Goal: Task Accomplishment & Management: Manage account settings

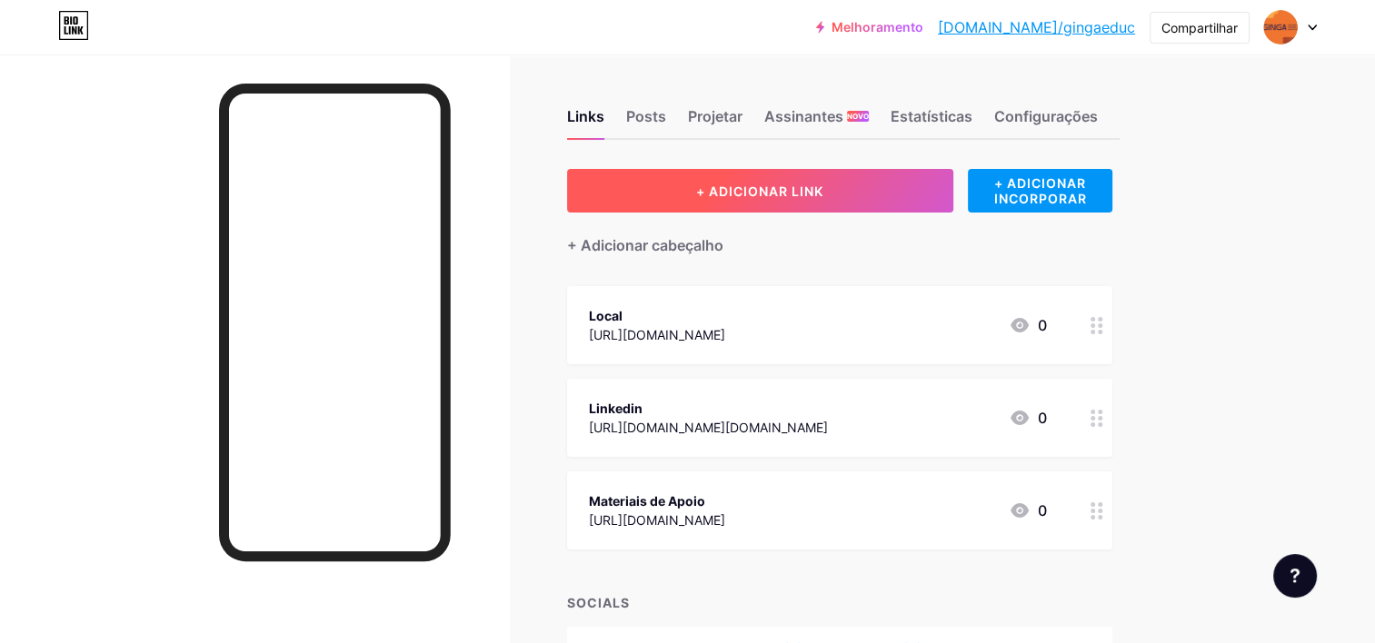
click at [822, 196] on span "+ ADICIONAR LINK" at bounding box center [759, 191] width 127 height 15
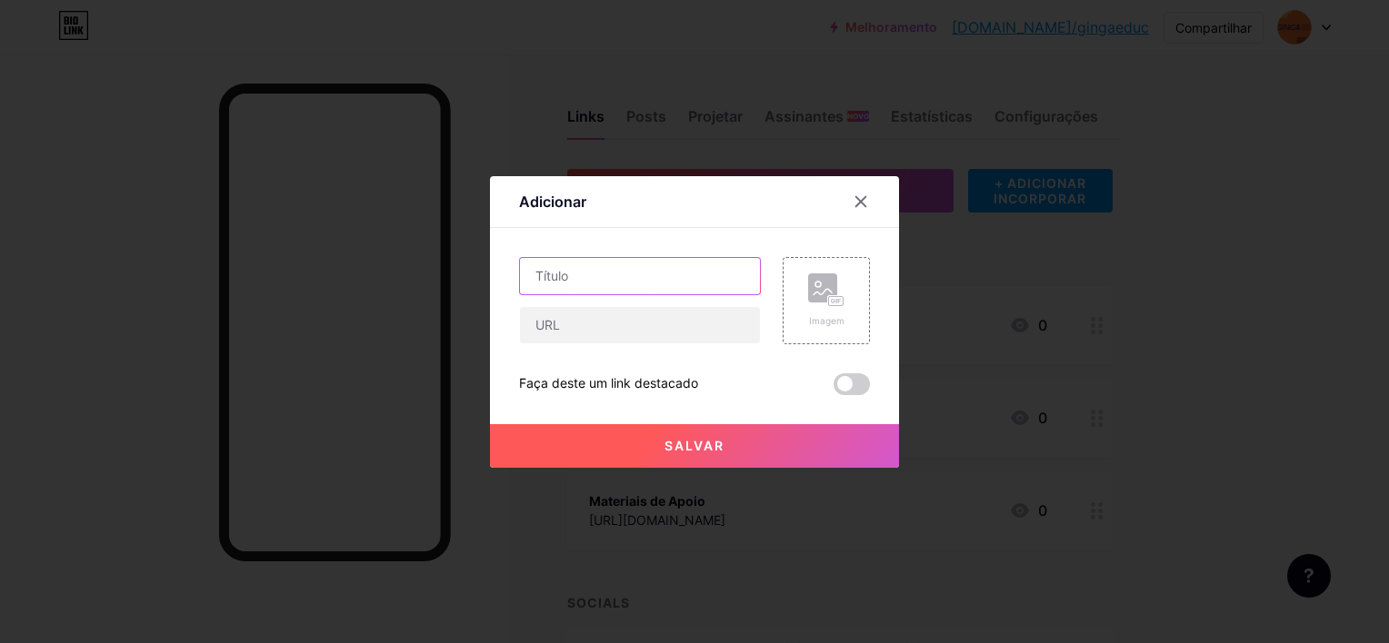
click at [603, 275] on input "text" at bounding box center [640, 276] width 240 height 36
type input "vídeo manifesto"
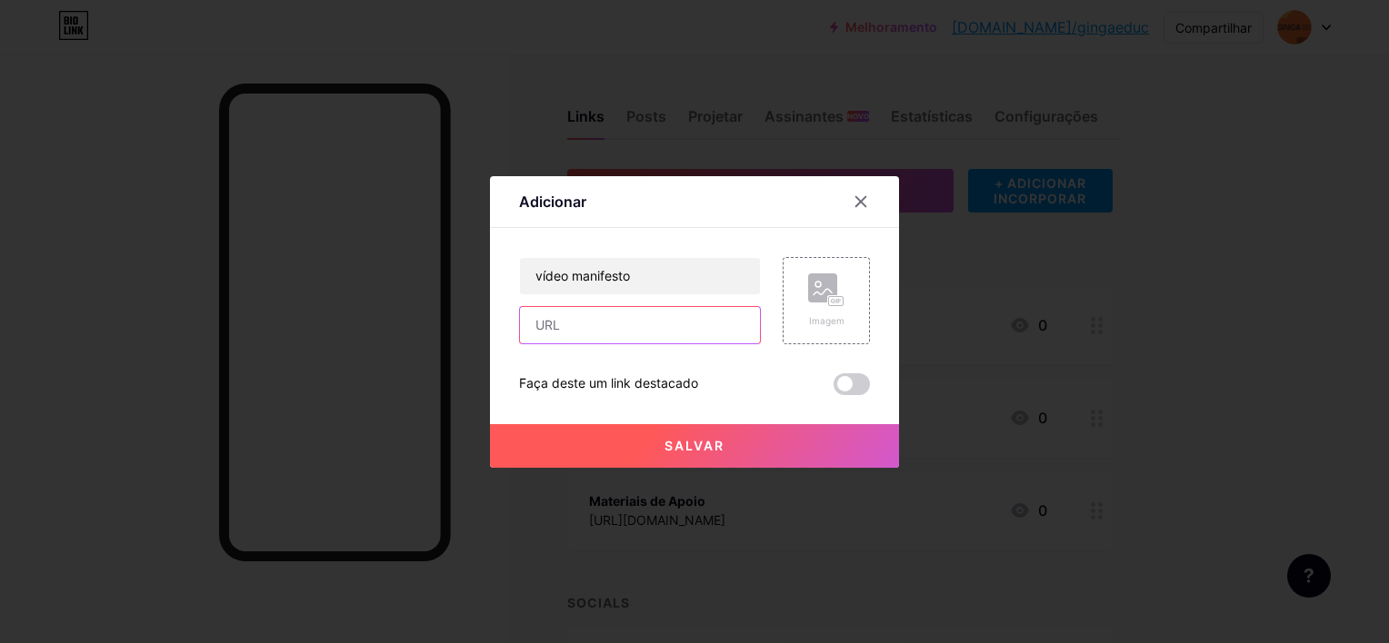
click at [603, 321] on input "text" at bounding box center [640, 325] width 240 height 36
paste input "[URL][DOMAIN_NAME]"
type input "[URL][DOMAIN_NAME]"
click at [753, 434] on button "Salvar" at bounding box center [694, 446] width 409 height 44
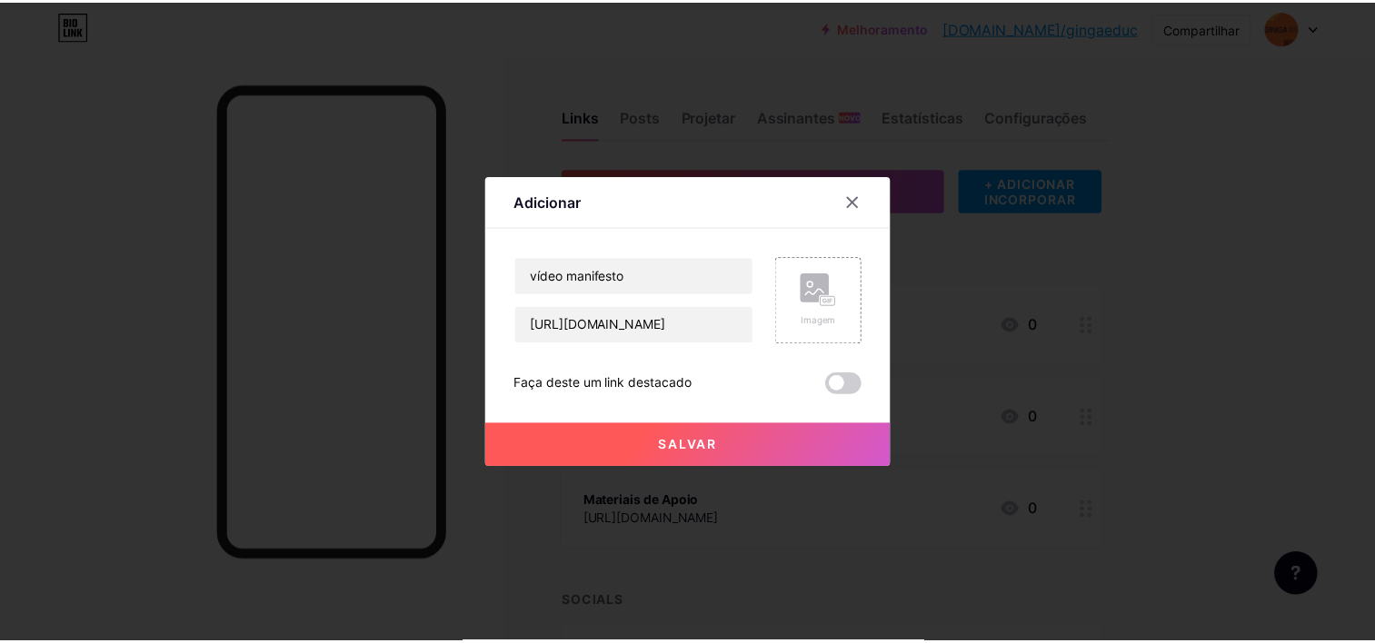
scroll to position [0, 0]
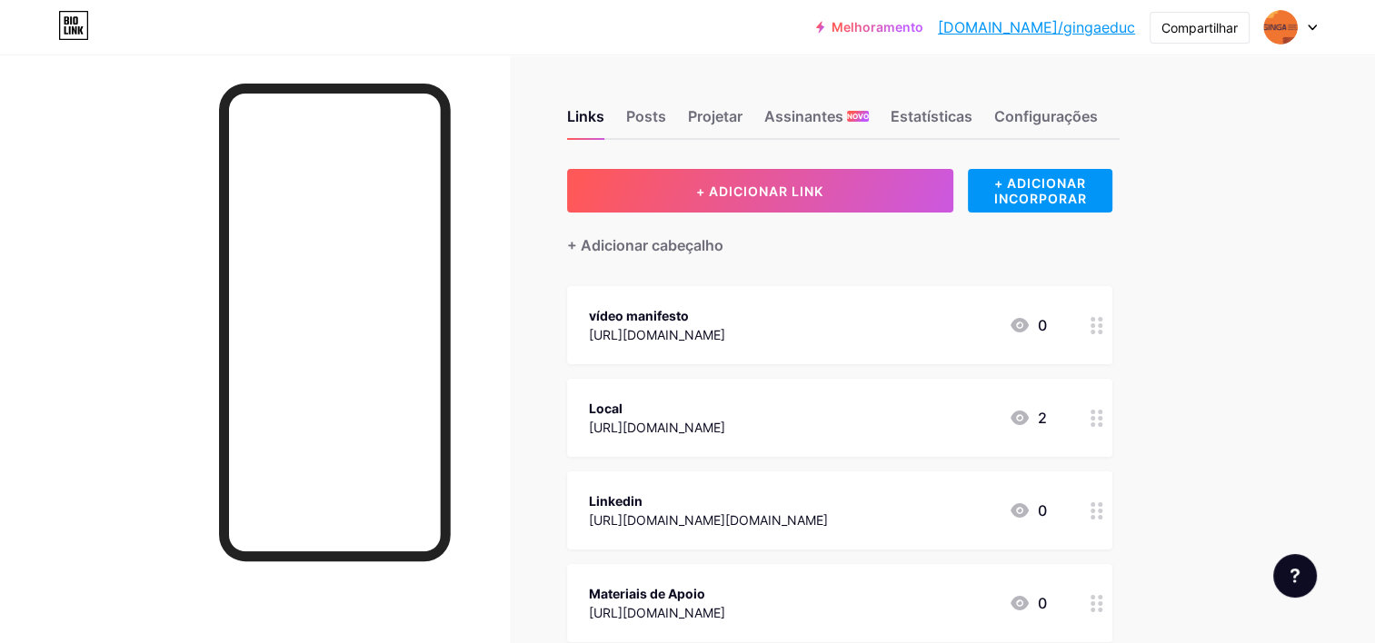
click at [1100, 325] on circle at bounding box center [1100, 326] width 5 height 5
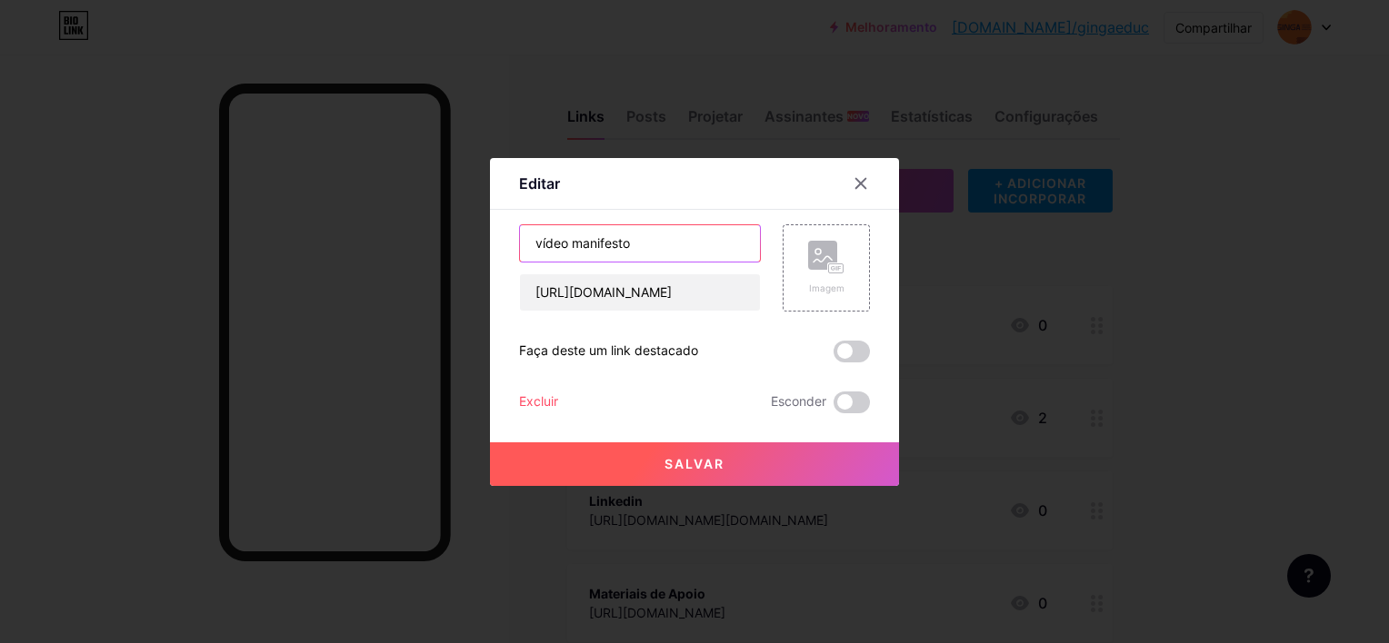
drag, startPoint x: 644, startPoint y: 236, endPoint x: 419, endPoint y: 240, distance: 225.4
click at [419, 240] on div "Editar Content YouTube Play YouTube video without leaving your page. ADD Vimeo …" at bounding box center [694, 321] width 1389 height 643
type input "Vídeo Manifesto"
click at [739, 468] on button "Salvar" at bounding box center [694, 465] width 409 height 44
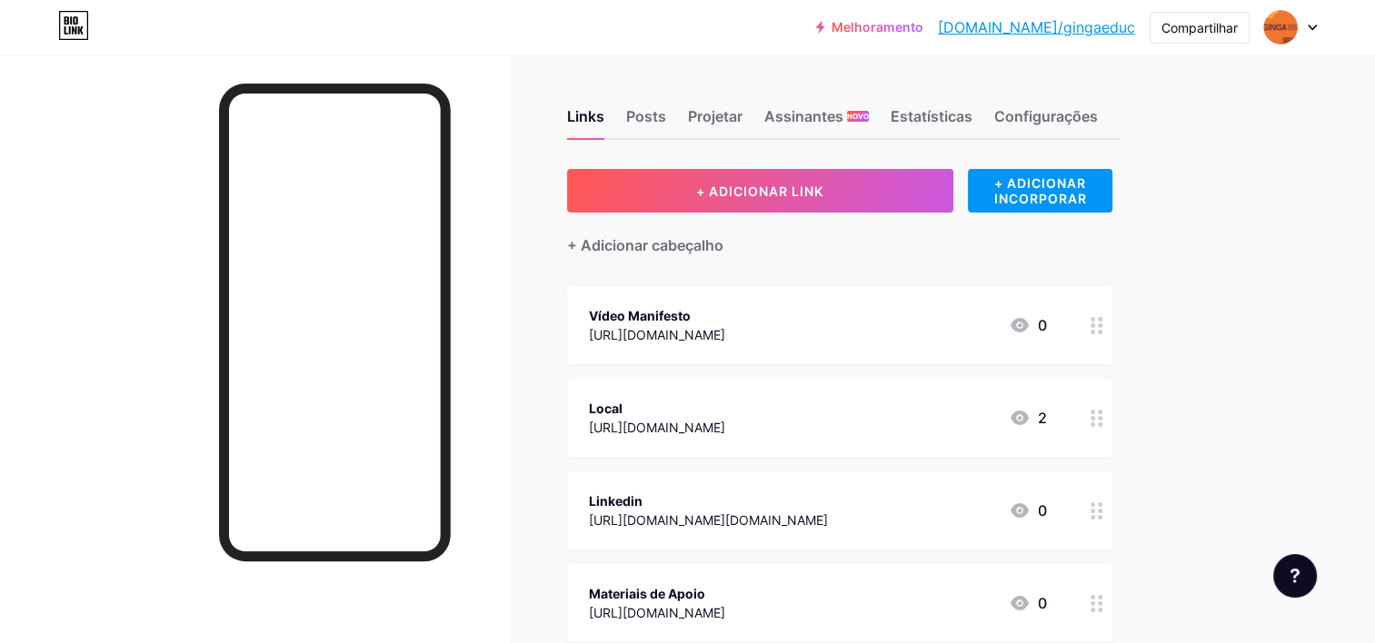
click at [1098, 324] on circle at bounding box center [1100, 326] width 5 height 5
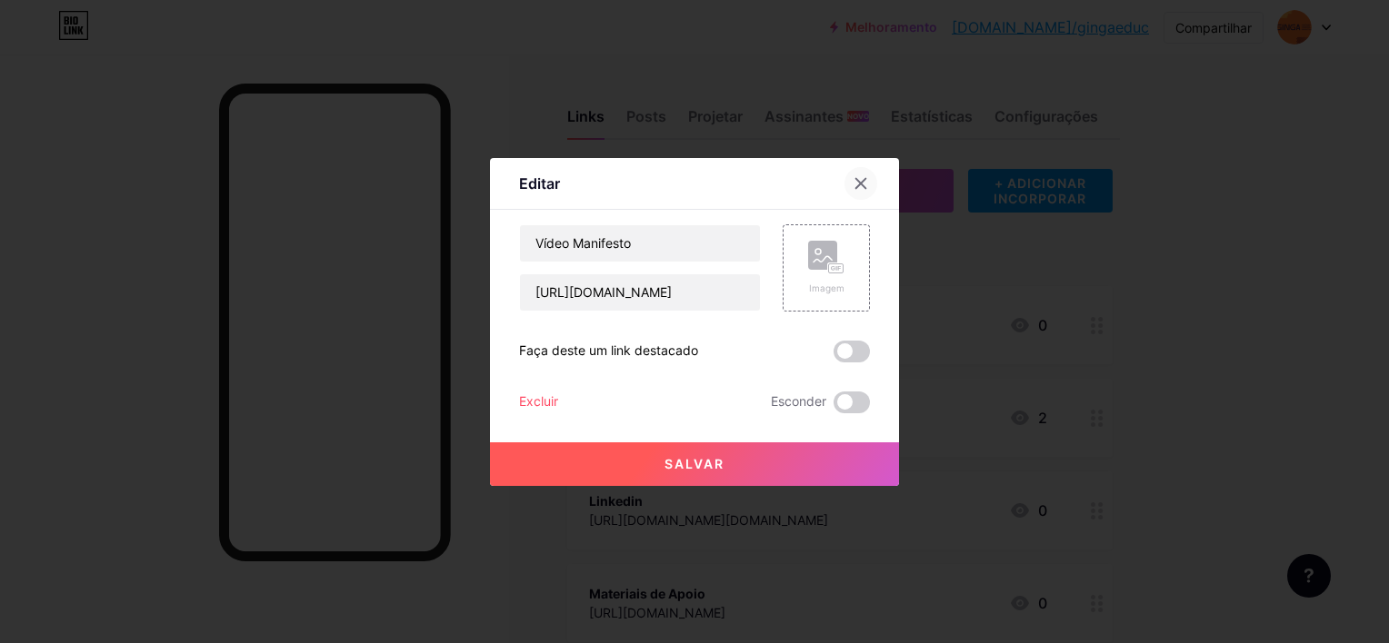
click at [862, 181] on div at bounding box center [860, 183] width 33 height 33
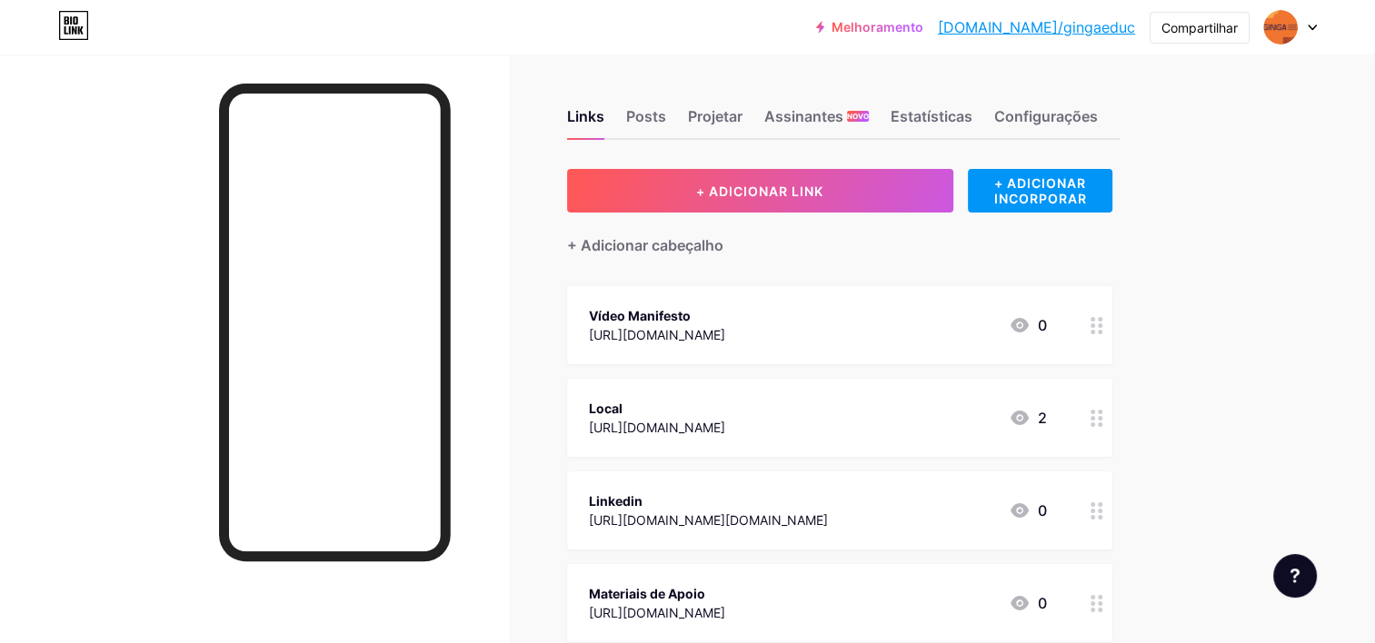
click at [725, 309] on div "Vídeo Manifesto" at bounding box center [657, 315] width 136 height 19
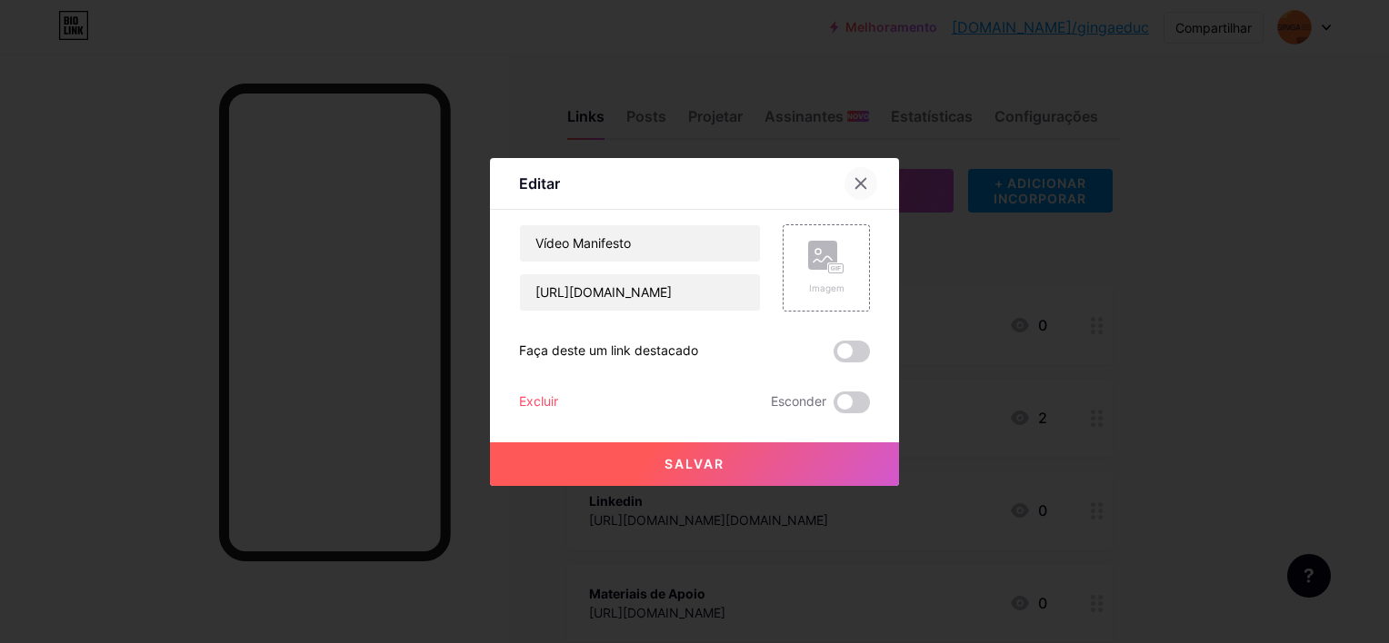
click at [861, 189] on icon at bounding box center [860, 183] width 15 height 15
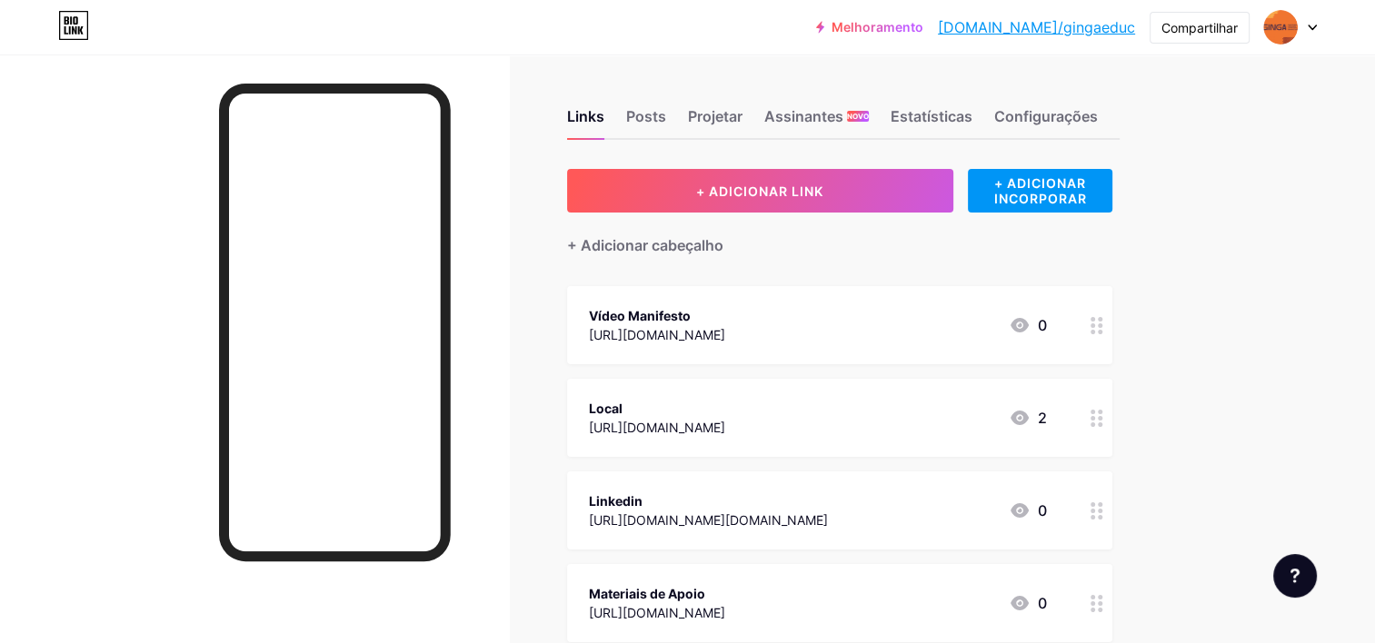
drag, startPoint x: 945, startPoint y: 318, endPoint x: 948, endPoint y: 385, distance: 67.3
click at [948, 385] on span "Vídeo Manifesto [URL][DOMAIN_NAME] 0 Local [URL][DOMAIN_NAME] 2 Linkedin [URL][…" at bounding box center [839, 464] width 545 height 356
drag, startPoint x: 948, startPoint y: 385, endPoint x: 1205, endPoint y: 373, distance: 257.5
click at [1205, 374] on div "Melhoramento [DOMAIN_NAME]/gingae... [DOMAIN_NAME]/gingaeduc Compartilhar Switc…" at bounding box center [687, 427] width 1375 height 854
click at [1320, 322] on div "Melhoramento [DOMAIN_NAME]/gingae... [DOMAIN_NAME]/gingaeduc Compartilhar Switc…" at bounding box center [687, 427] width 1375 height 854
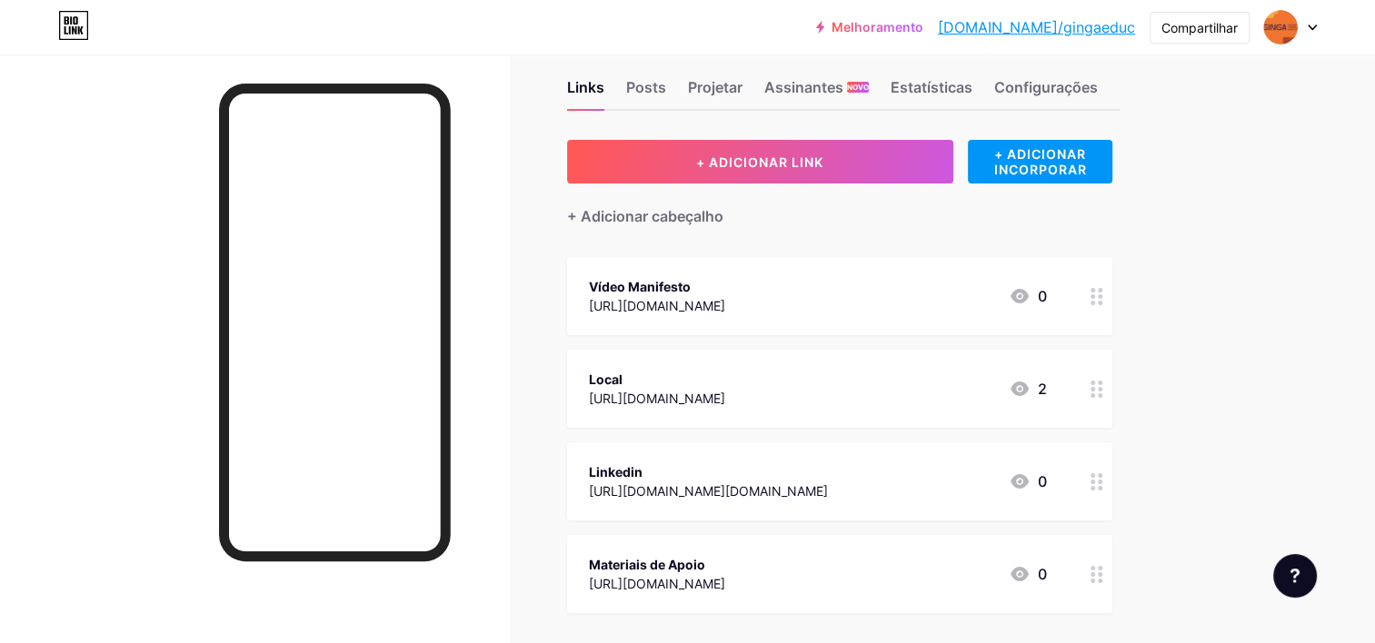
scroll to position [27, 0]
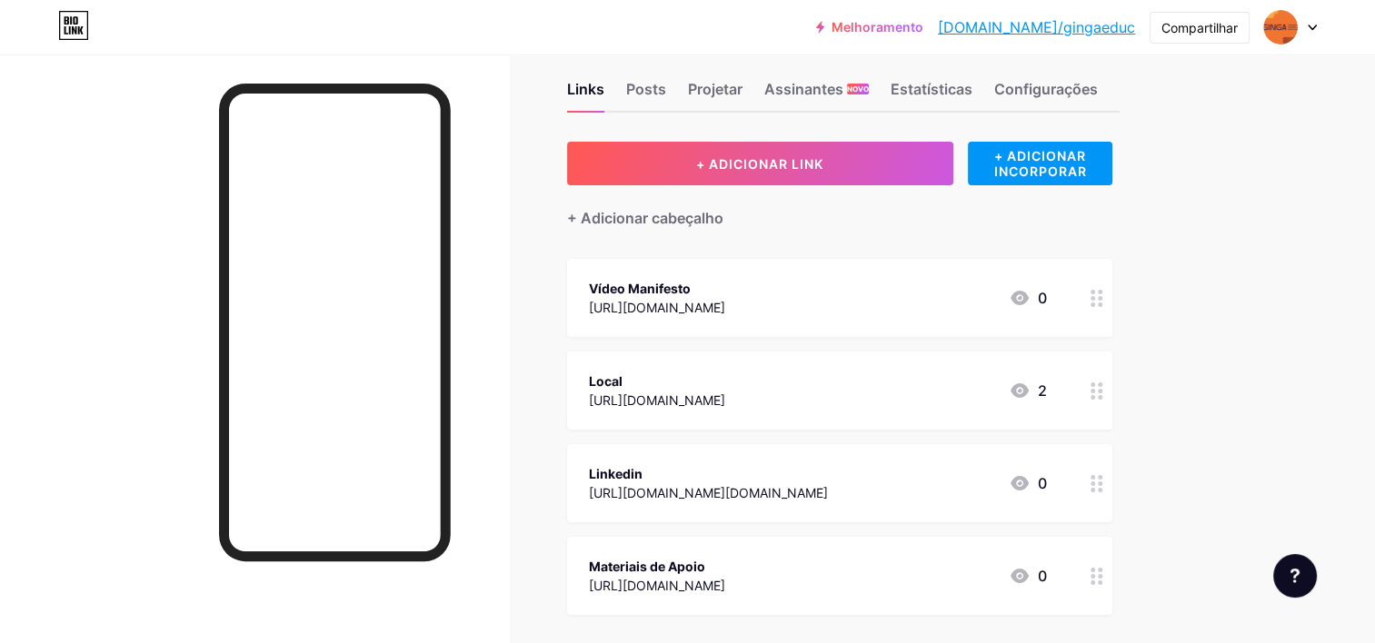
click at [851, 370] on div "Local [URL][DOMAIN_NAME] 2" at bounding box center [818, 391] width 458 height 42
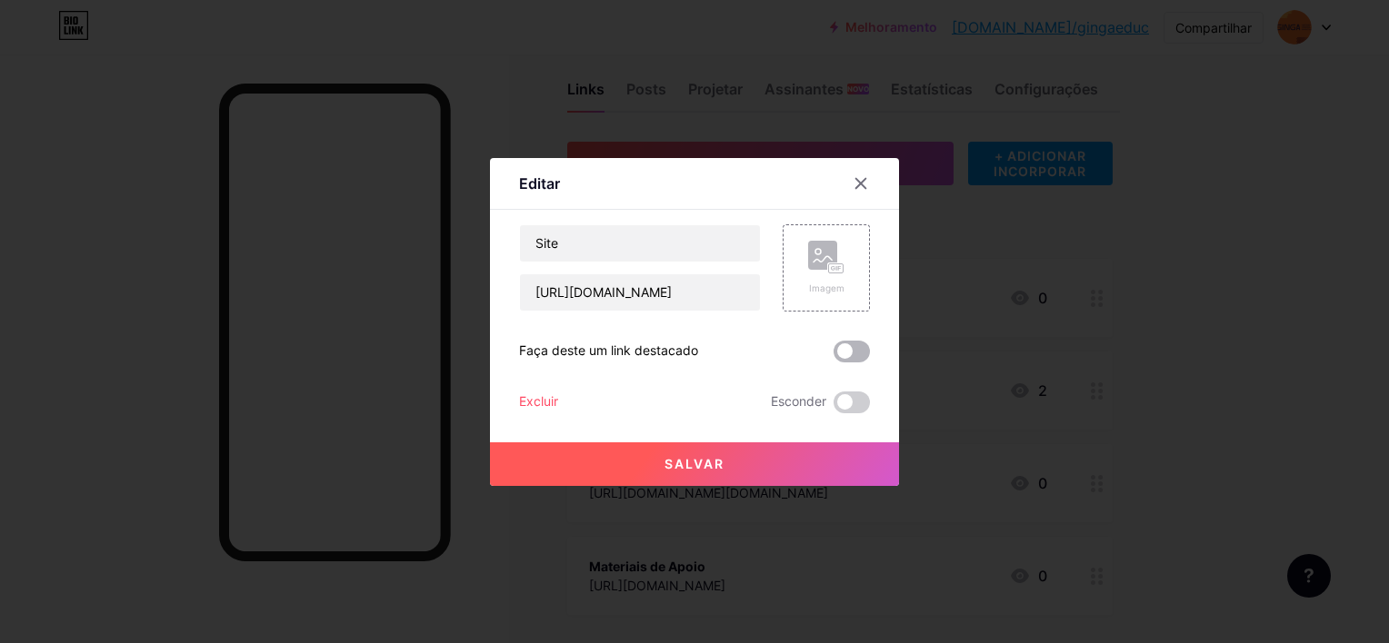
click at [843, 349] on span at bounding box center [851, 352] width 36 height 22
click at [833, 356] on input "checkbox" at bounding box center [833, 356] width 0 height 0
click at [767, 451] on button "Salvar" at bounding box center [694, 465] width 409 height 44
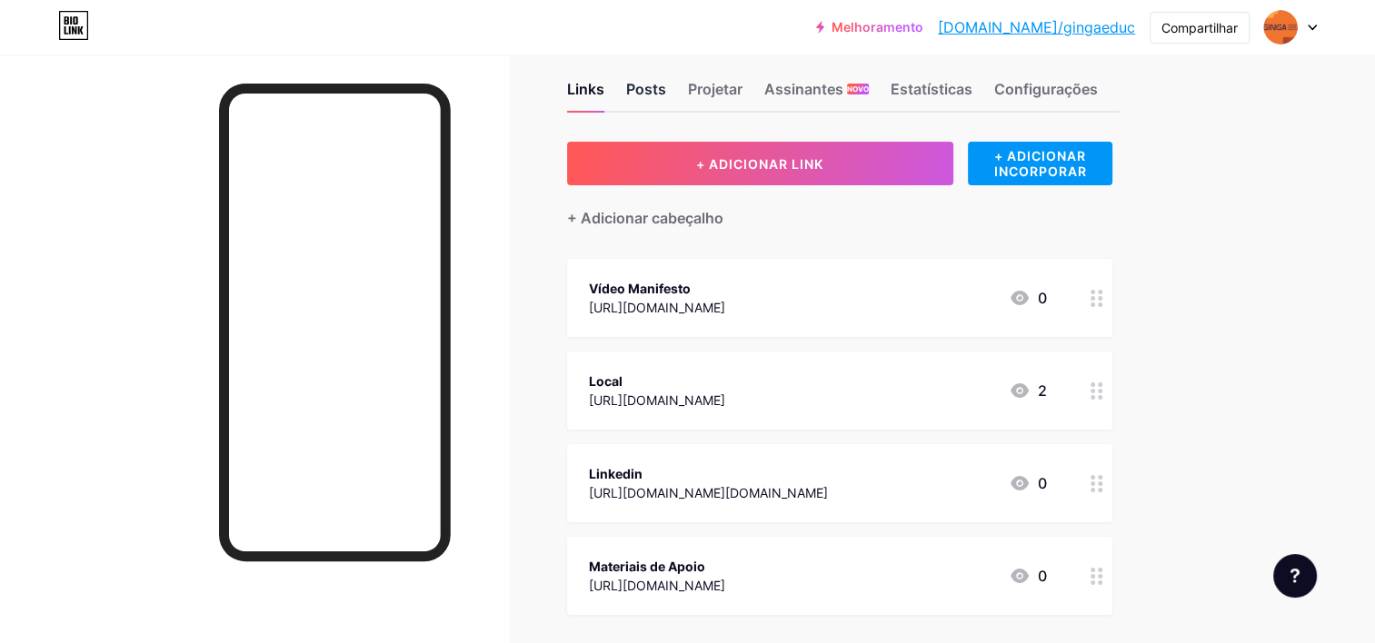
click at [643, 90] on div "Posts" at bounding box center [646, 94] width 40 height 33
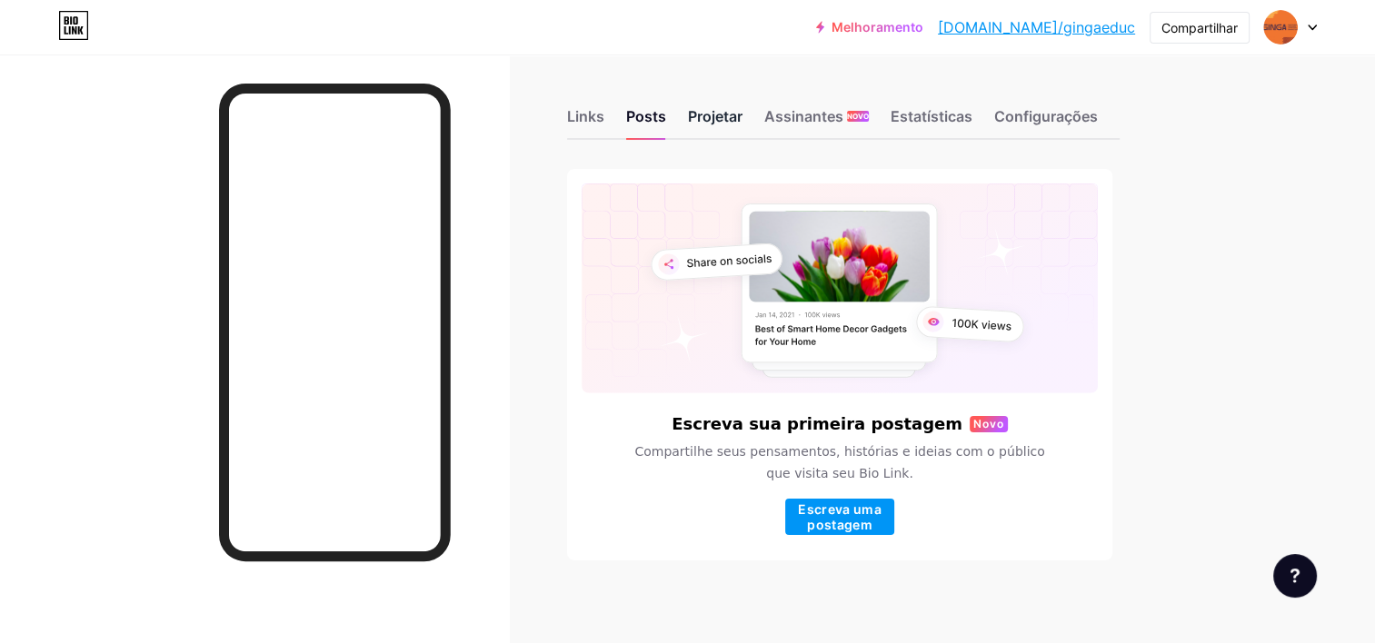
click at [721, 117] on div "Projetar" at bounding box center [715, 121] width 55 height 33
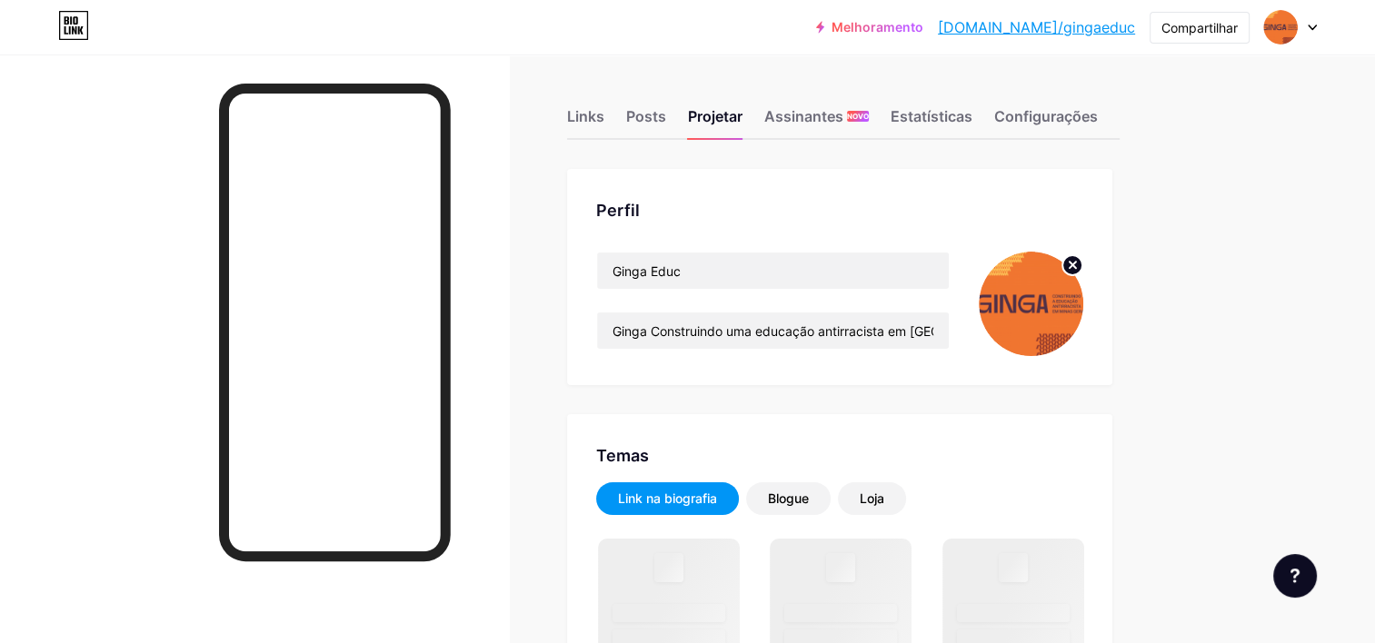
click at [1098, 120] on div "Links Posts Projetar Assinantes NOVO Estatísticas Configurações" at bounding box center [843, 108] width 553 height 64
click at [1072, 114] on div "Configurações" at bounding box center [1046, 121] width 104 height 33
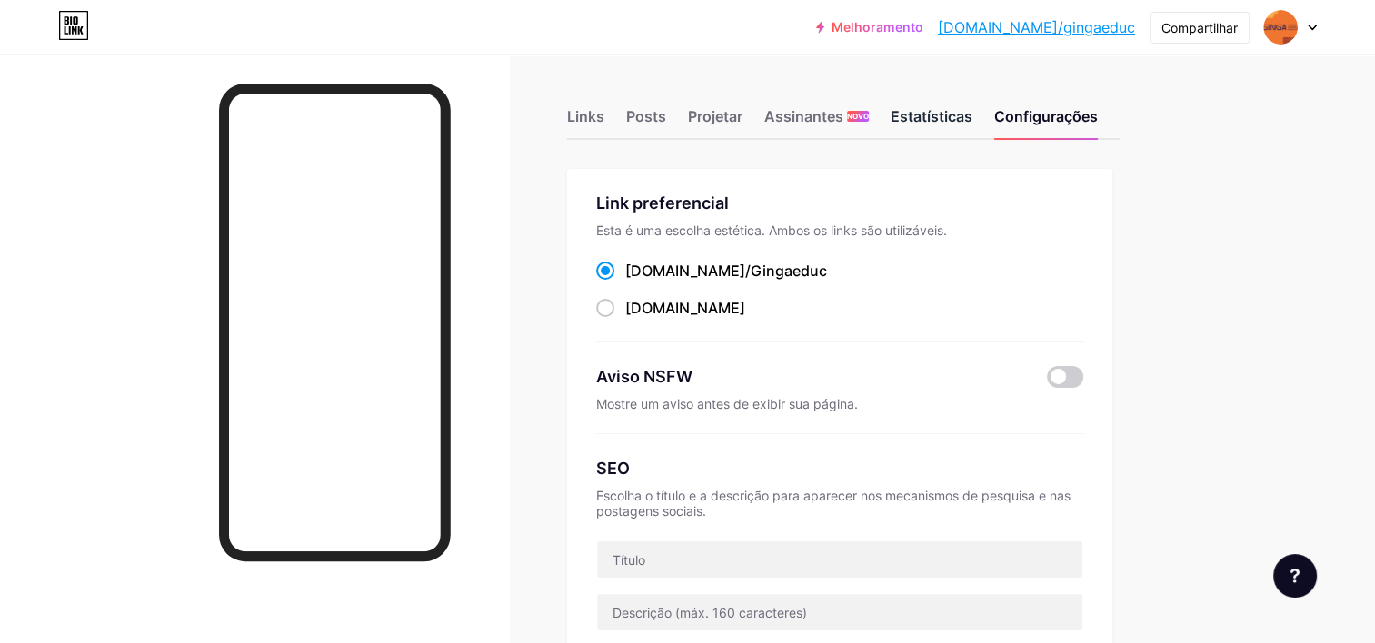
click at [939, 111] on div "Estatísticas" at bounding box center [932, 121] width 82 height 33
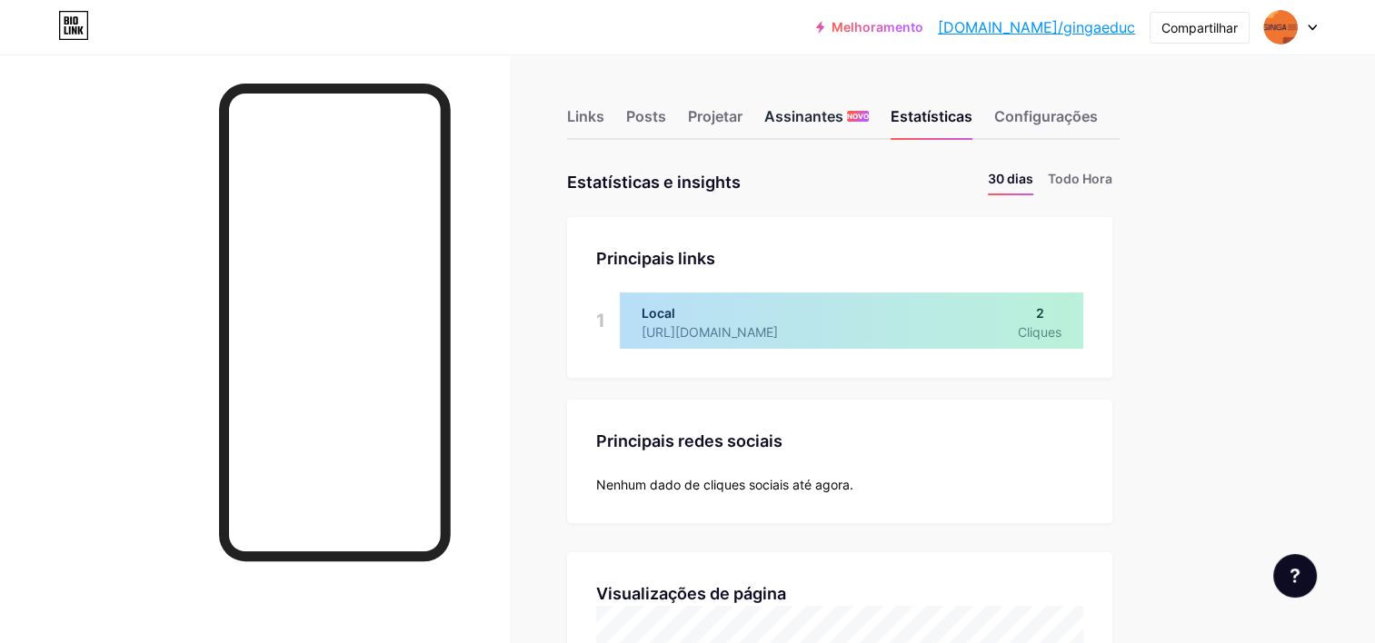
click at [792, 112] on font "Assinantes" at bounding box center [803, 116] width 79 height 22
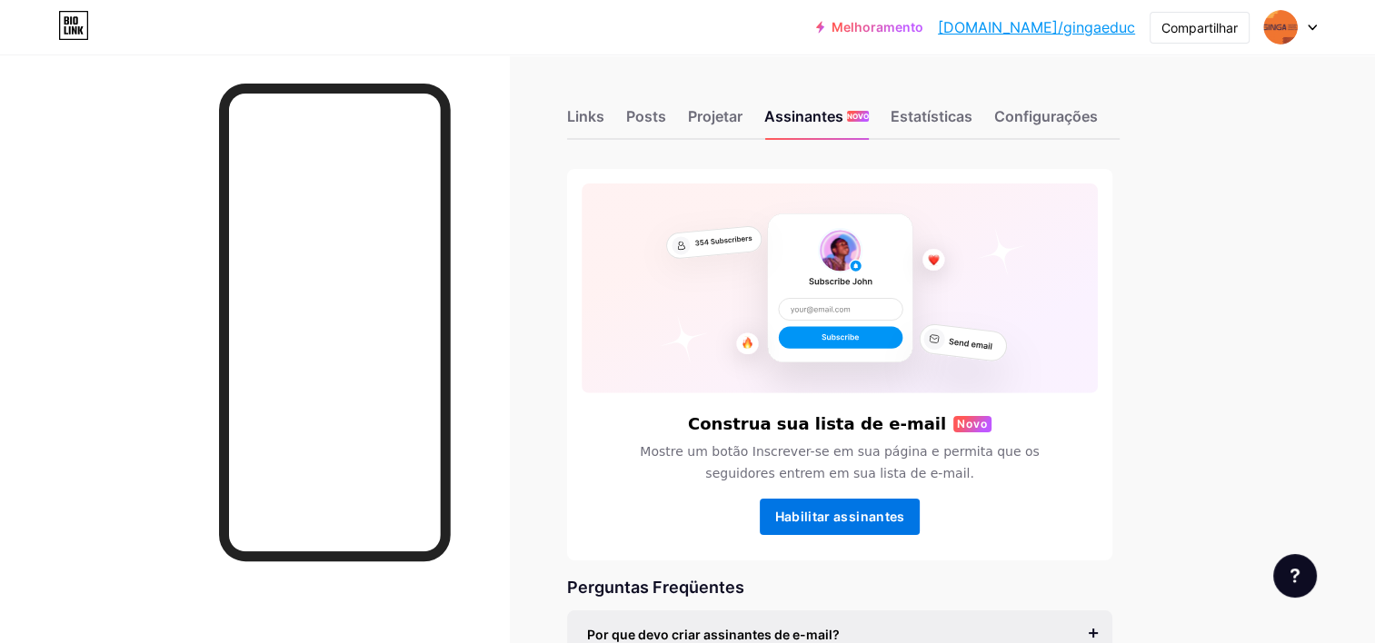
click at [839, 515] on span "Habilitar assinantes" at bounding box center [840, 516] width 130 height 15
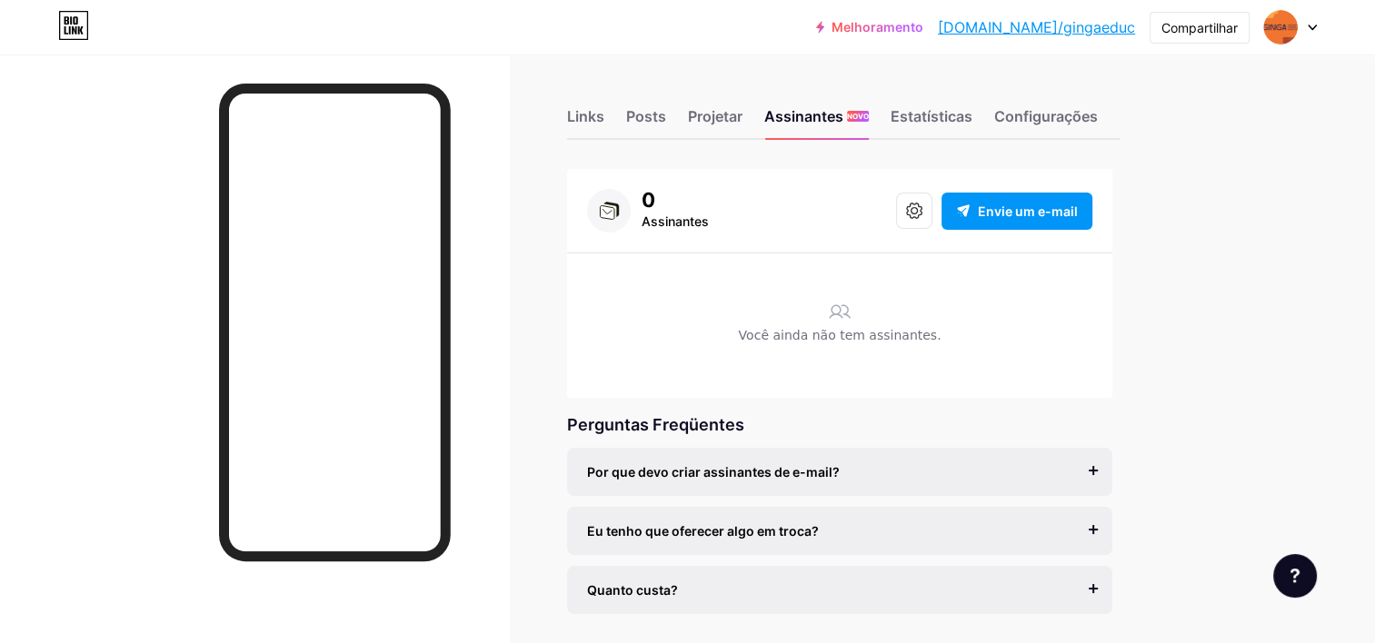
click at [1094, 467] on div "Por que devo criar assinantes de e-mail? O e-mail é o único meio confiável para…" at bounding box center [839, 472] width 545 height 48
click at [1027, 212] on span "Envie um e-mail" at bounding box center [1028, 211] width 100 height 19
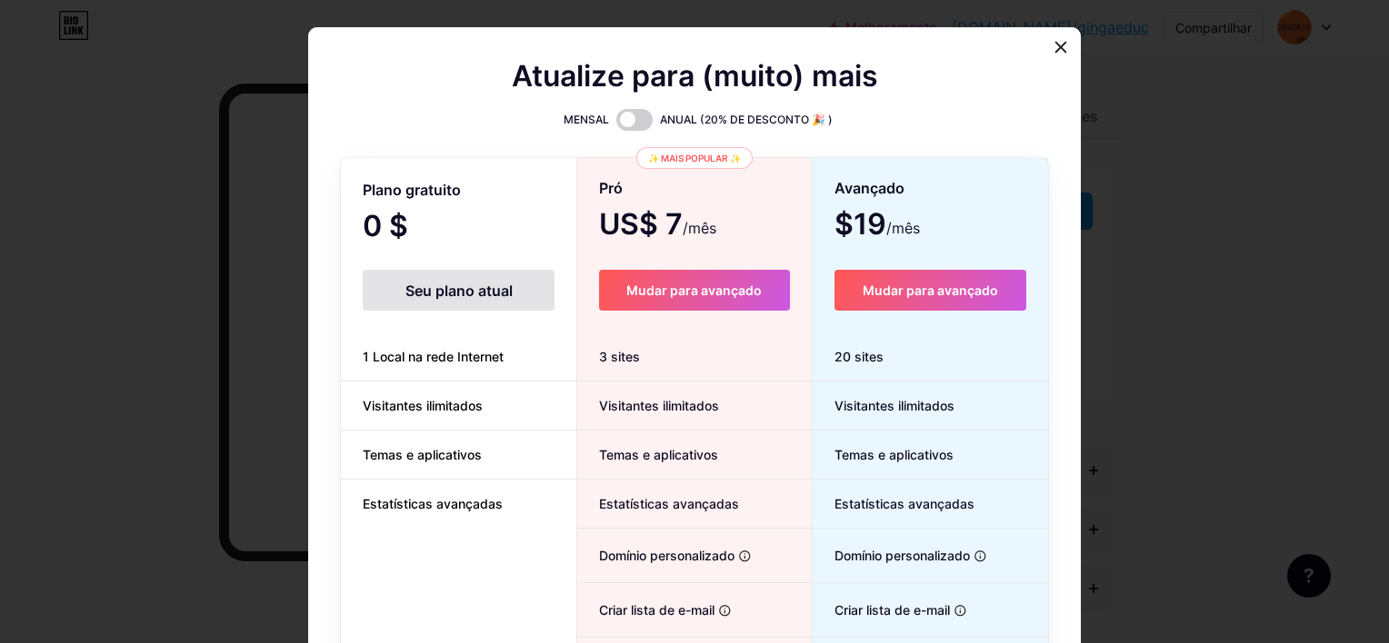
click at [448, 211] on div "Plano gratuito 0 $ /mês Seu plano atual 1 Local na rede Internet Visitantes ili…" at bounding box center [458, 481] width 235 height 642
click at [1053, 40] on div at bounding box center [1060, 47] width 33 height 33
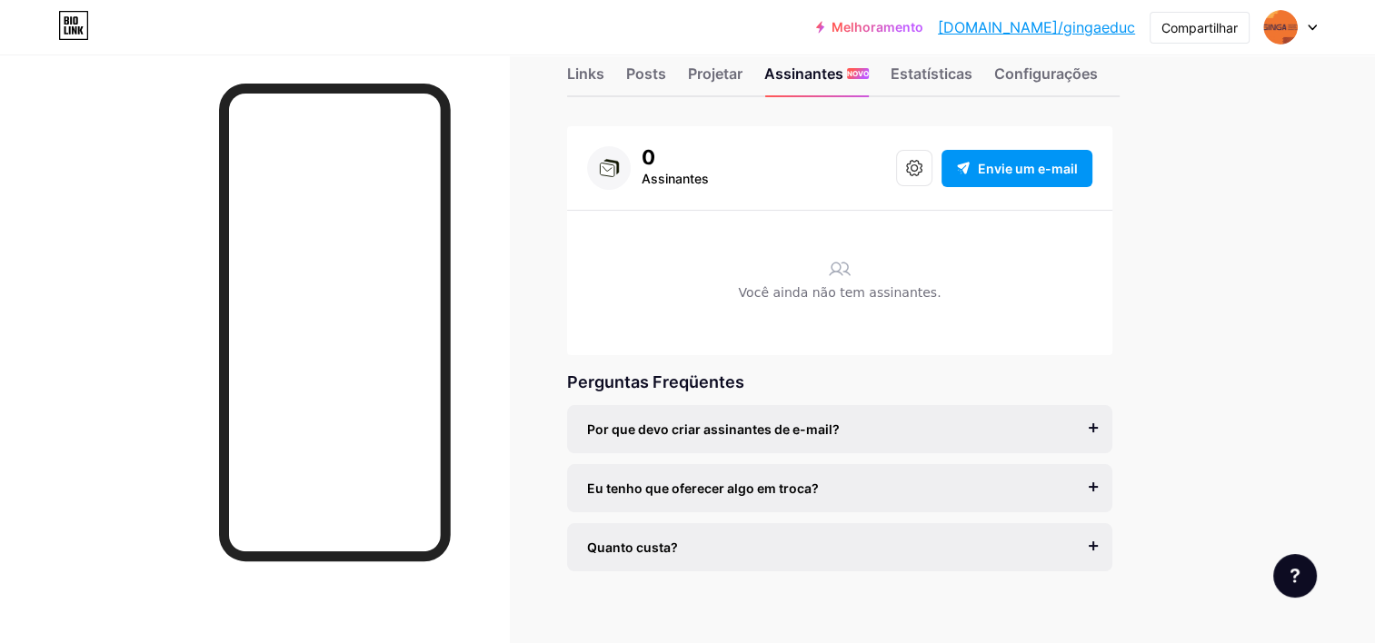
scroll to position [61, 0]
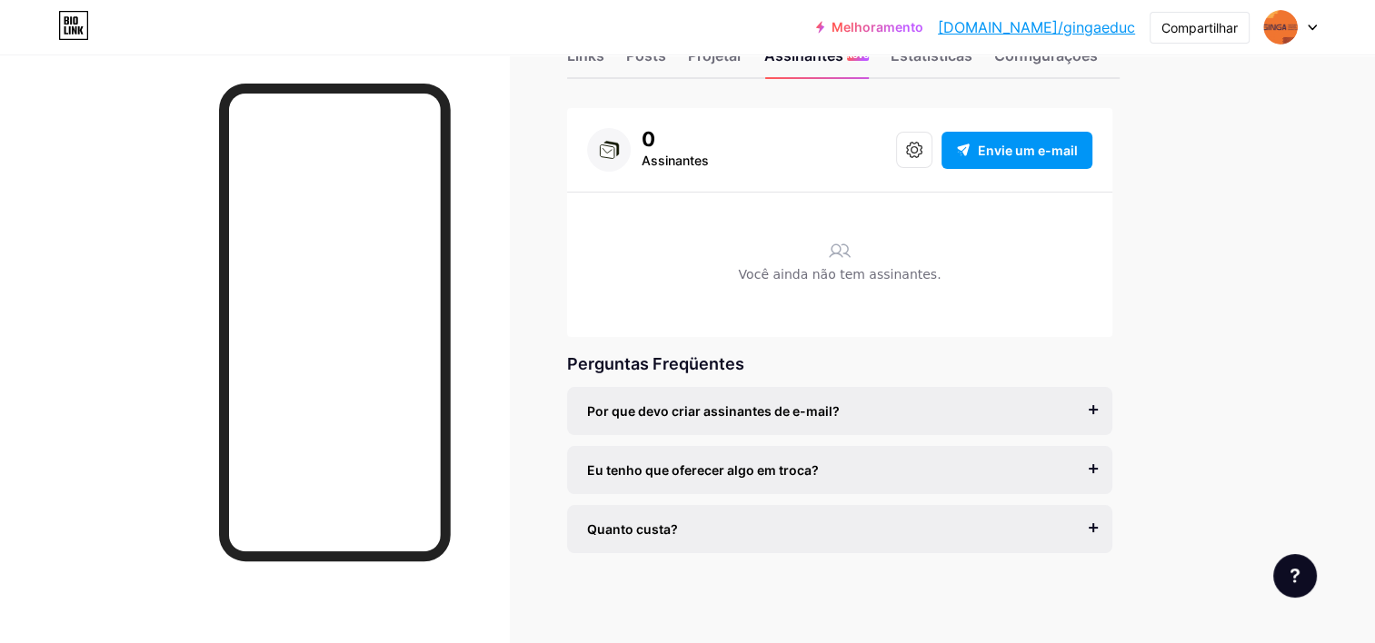
click at [1091, 525] on div "Quanto custa?" at bounding box center [839, 529] width 505 height 19
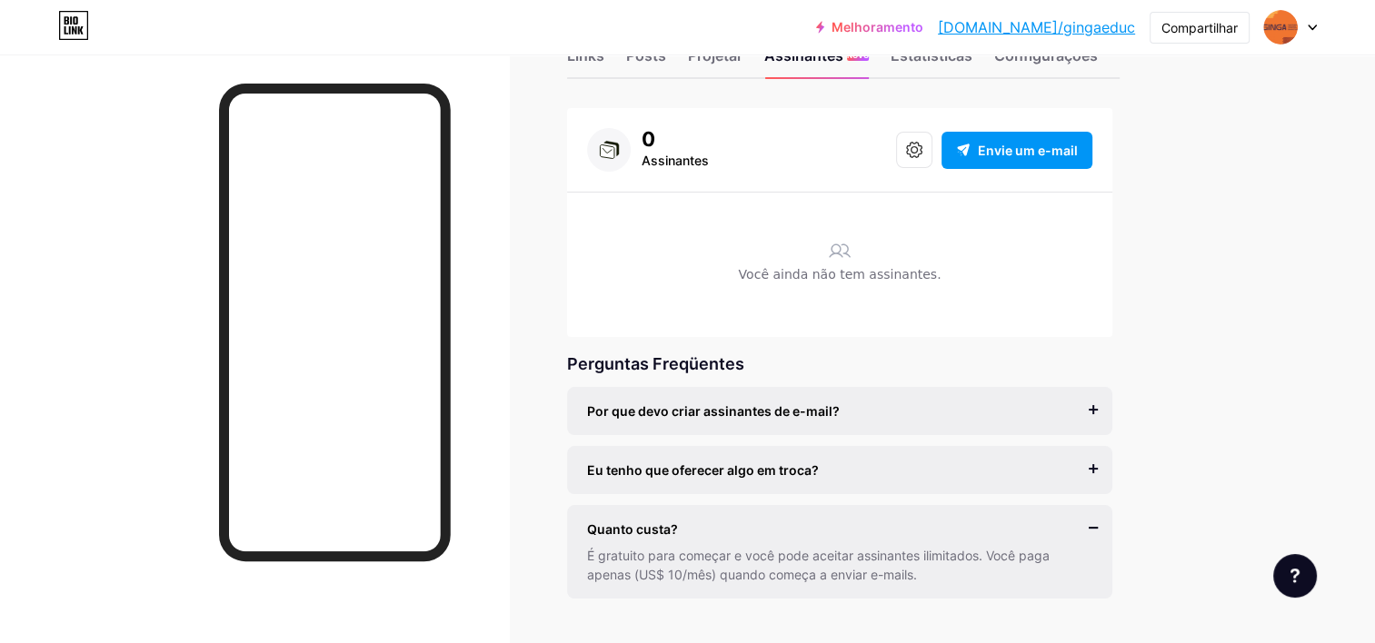
click at [1247, 480] on div "Melhoramento [DOMAIN_NAME]/gingae... [DOMAIN_NAME]/gingaeduc Compartilhar Switc…" at bounding box center [687, 314] width 1375 height 751
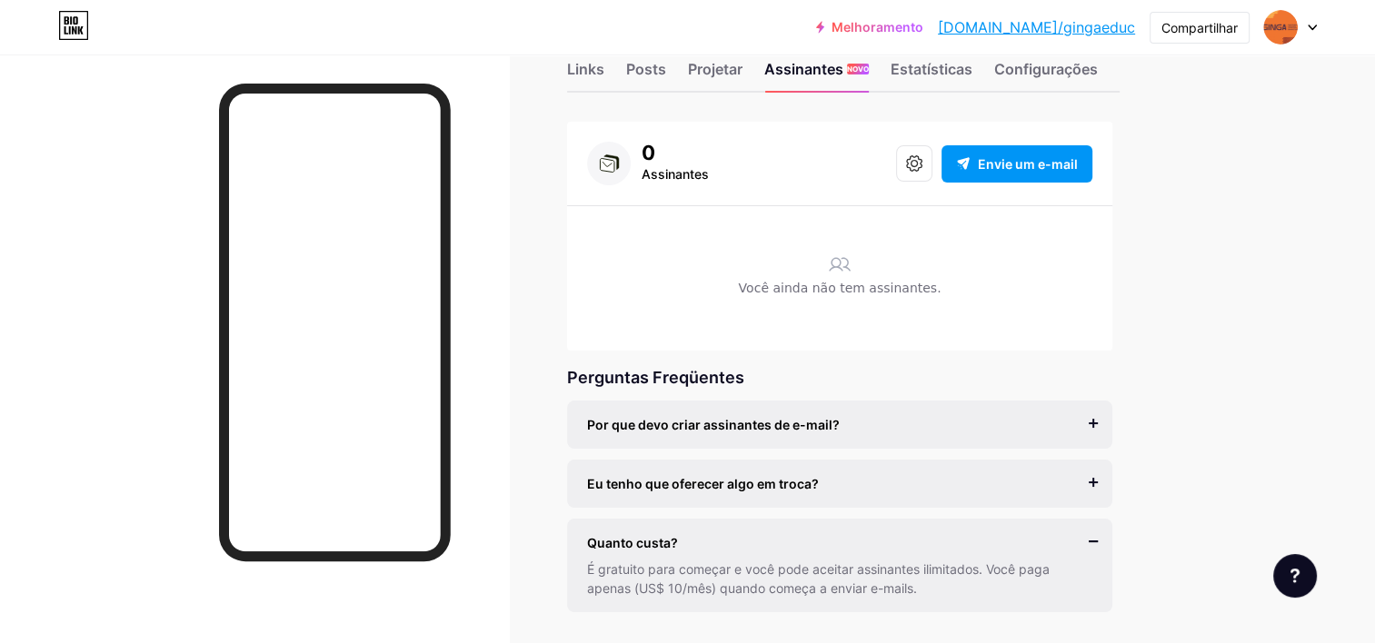
scroll to position [0, 0]
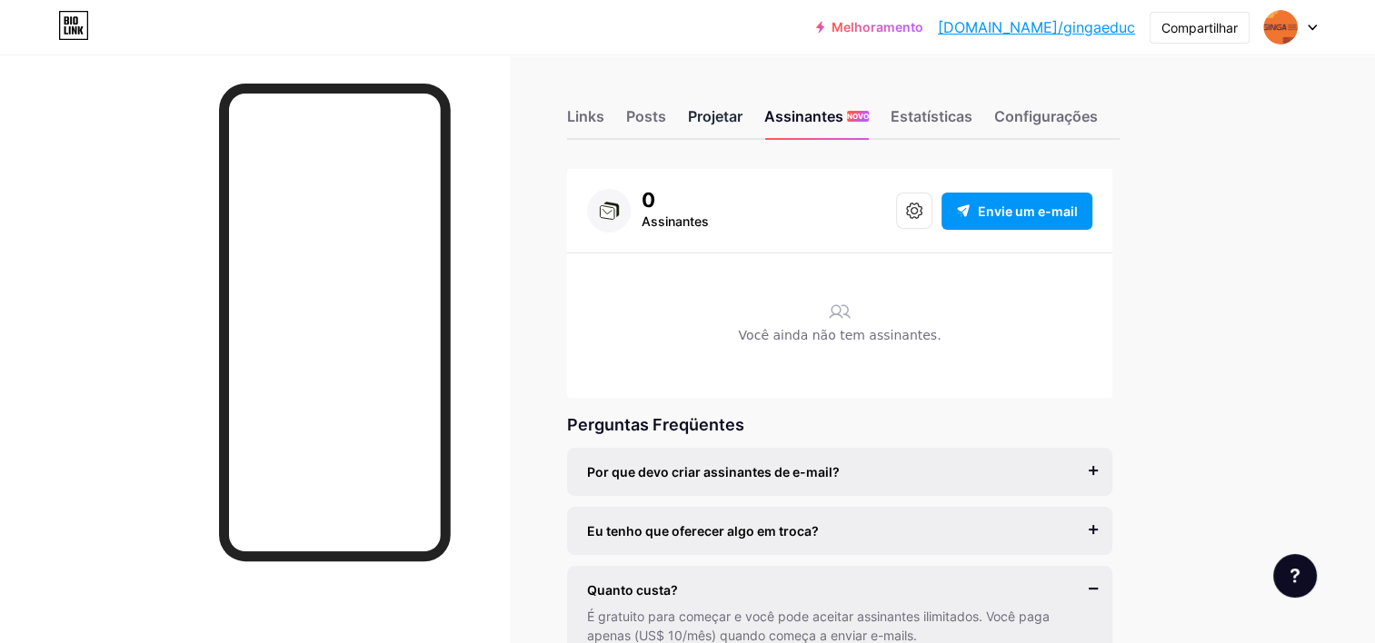
click at [700, 116] on div "Projetar" at bounding box center [715, 121] width 55 height 33
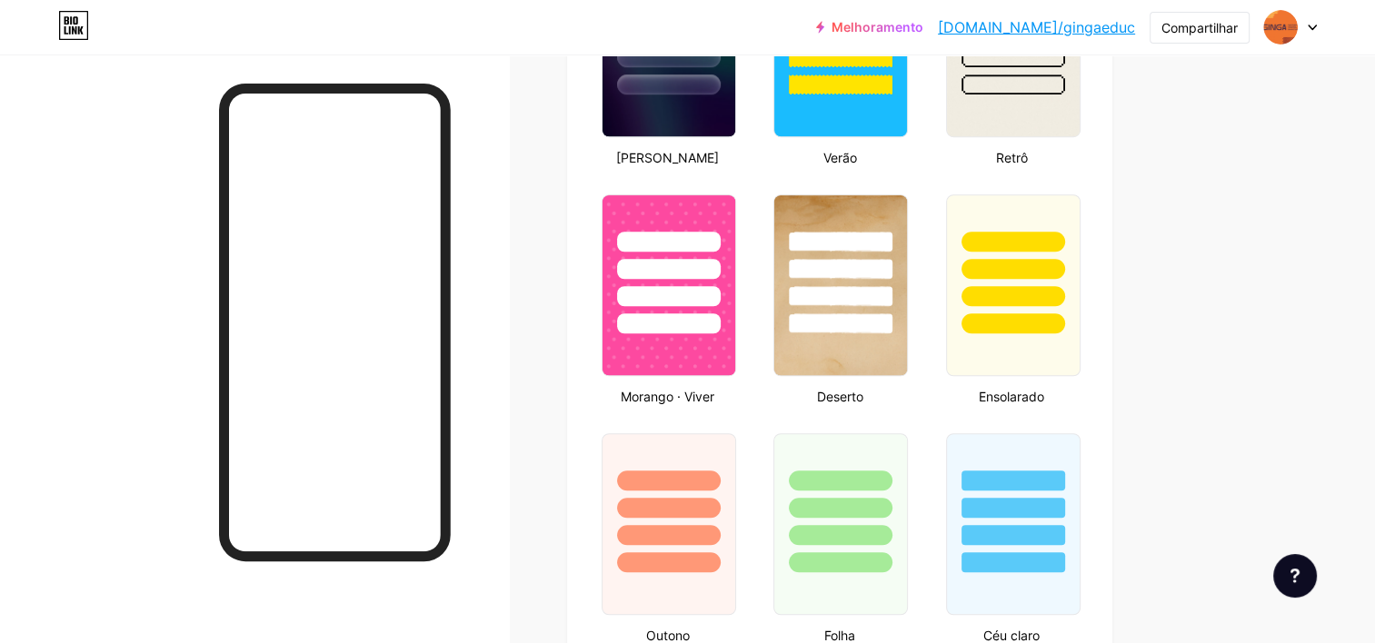
scroll to position [1545, 0]
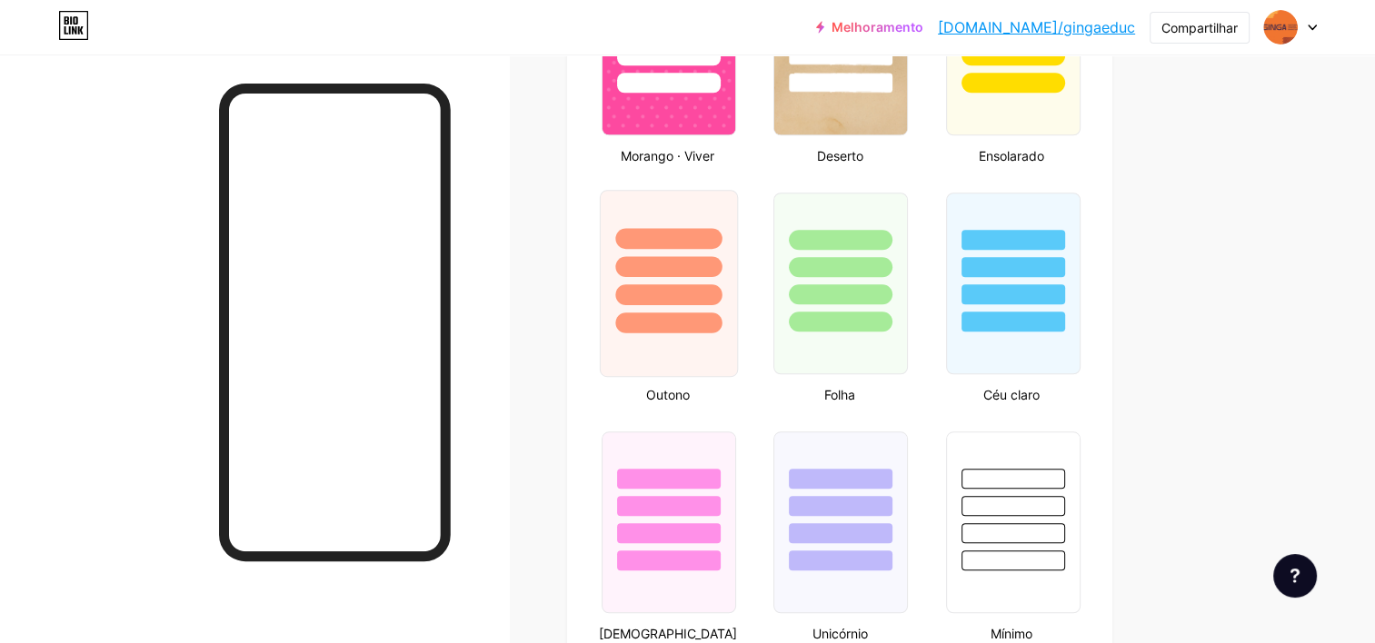
click at [697, 318] on div at bounding box center [668, 323] width 106 height 21
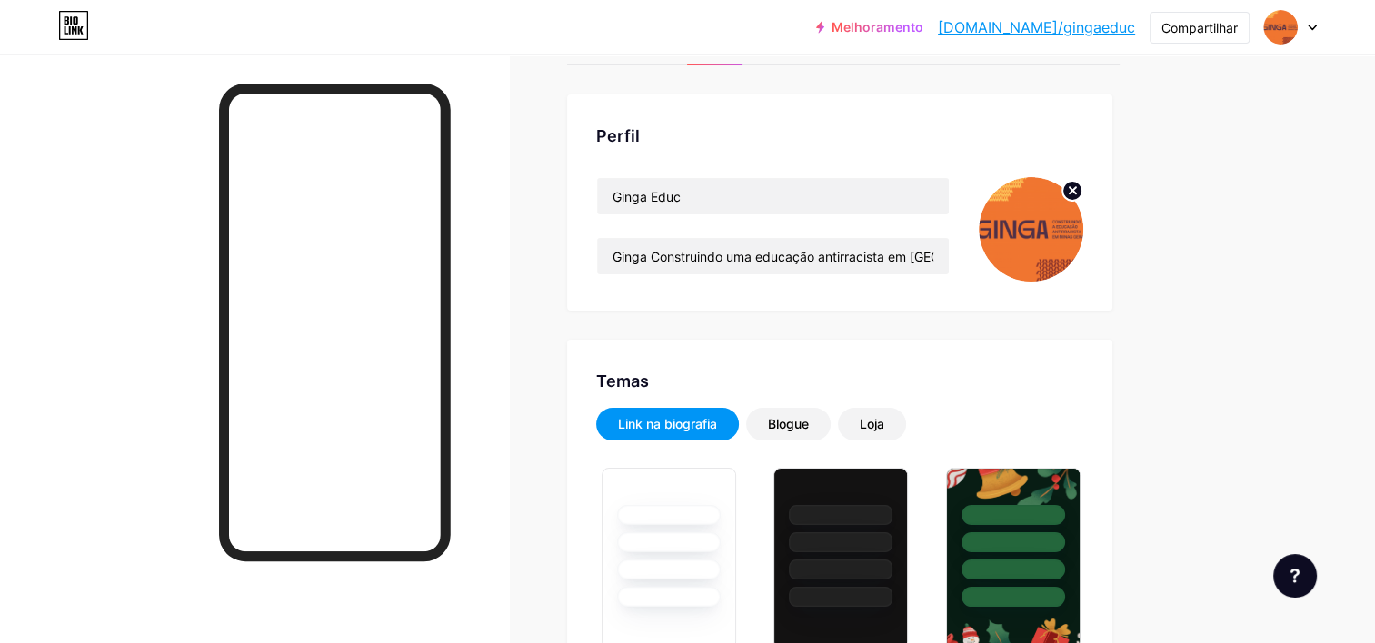
scroll to position [0, 0]
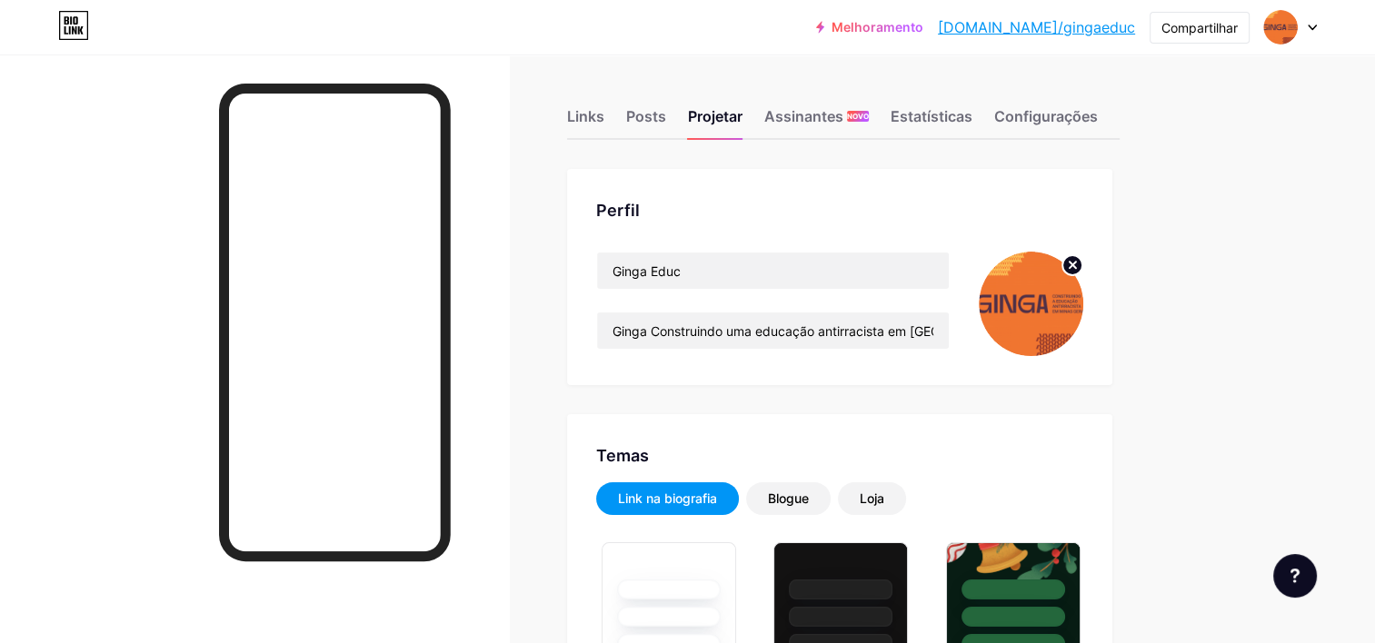
click at [1030, 318] on img at bounding box center [1031, 304] width 105 height 105
click at [1066, 265] on circle at bounding box center [1072, 265] width 20 height 20
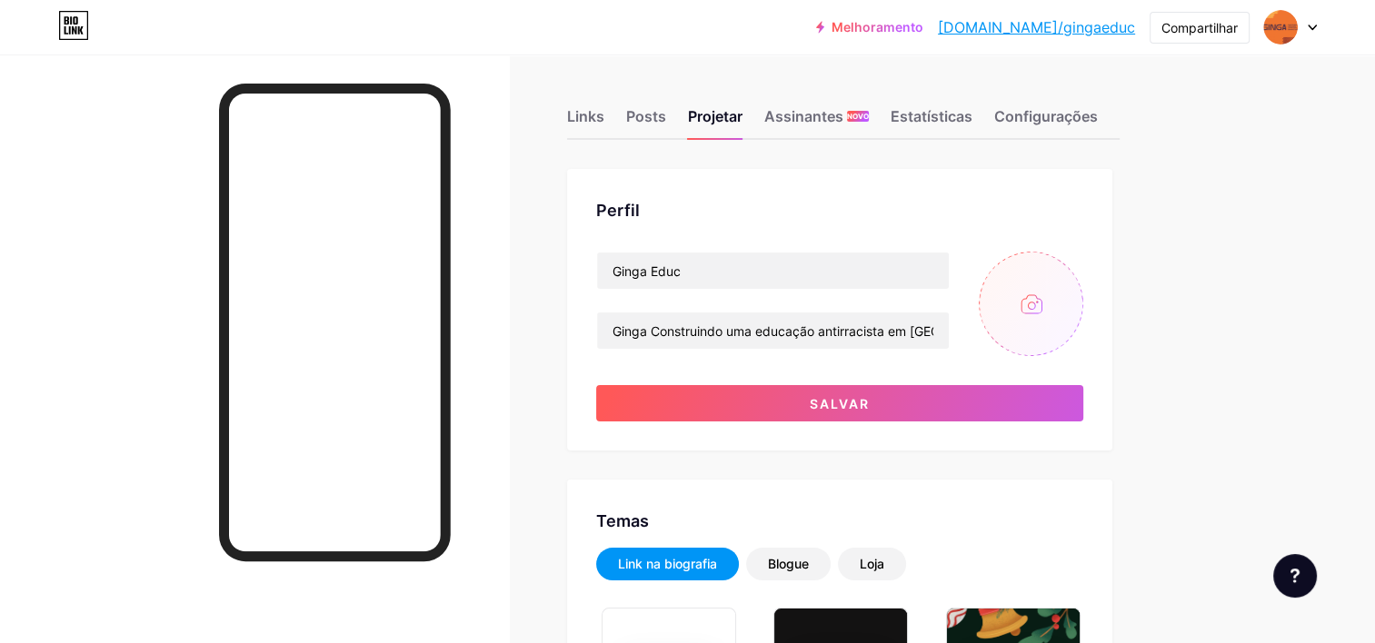
click at [1036, 315] on input "file" at bounding box center [1031, 304] width 105 height 105
type input "C:\fakepath\01.png"
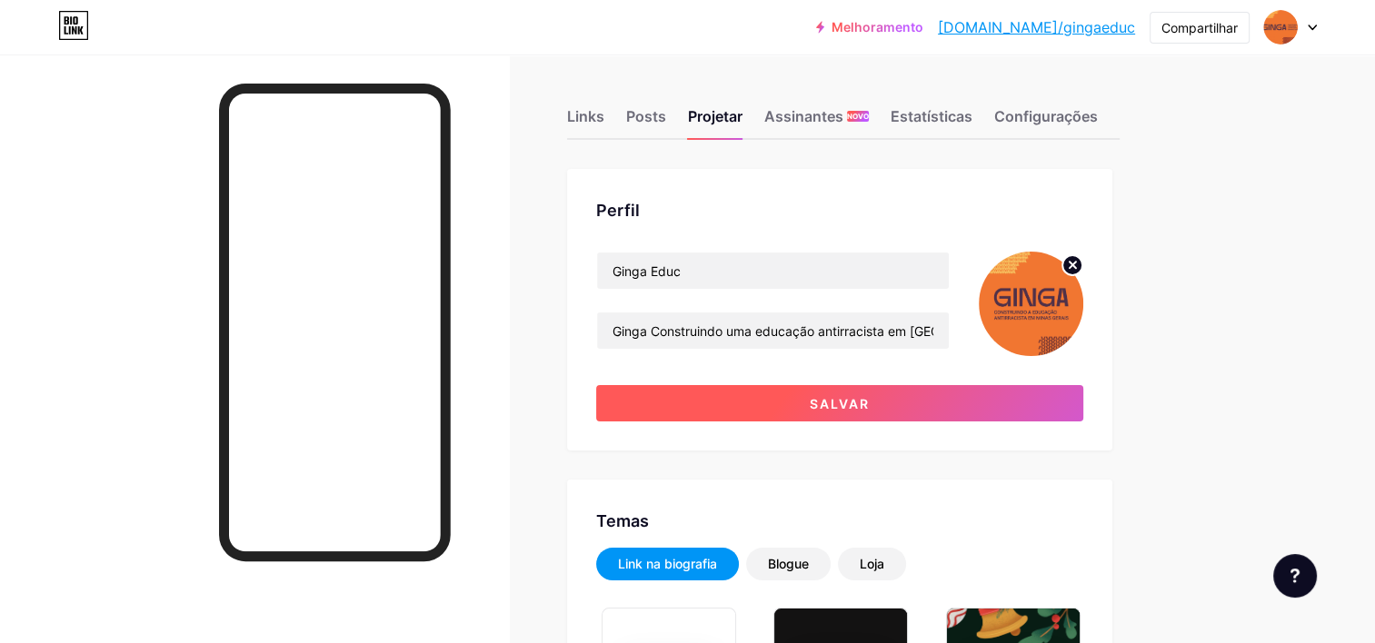
click at [937, 410] on button "Salvar" at bounding box center [839, 403] width 487 height 36
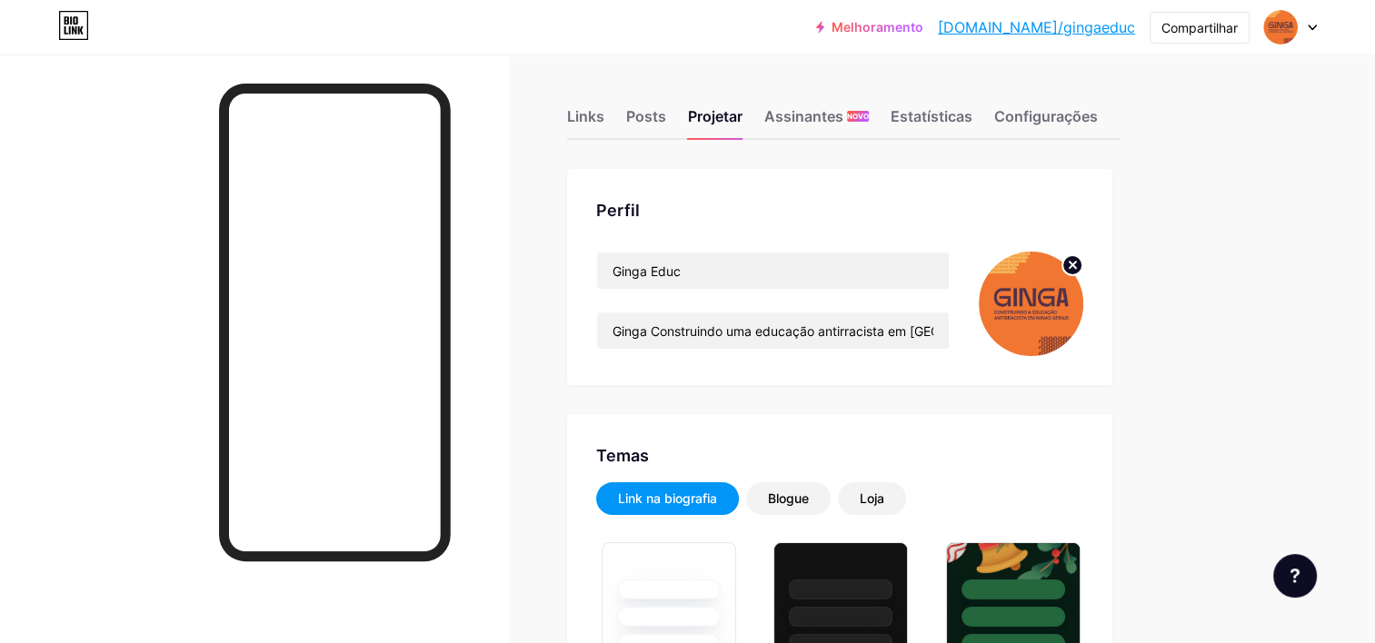
click at [653, 116] on div "Posts" at bounding box center [646, 121] width 40 height 33
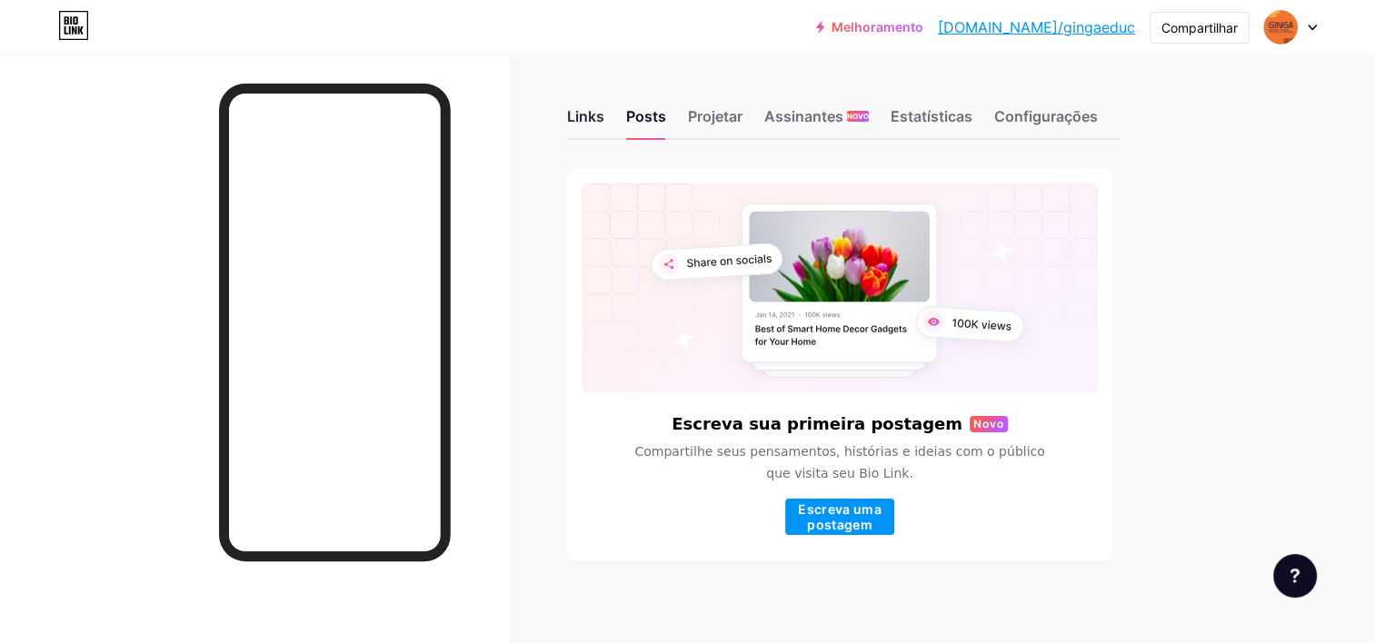
click at [595, 114] on div "Links" at bounding box center [585, 121] width 37 height 33
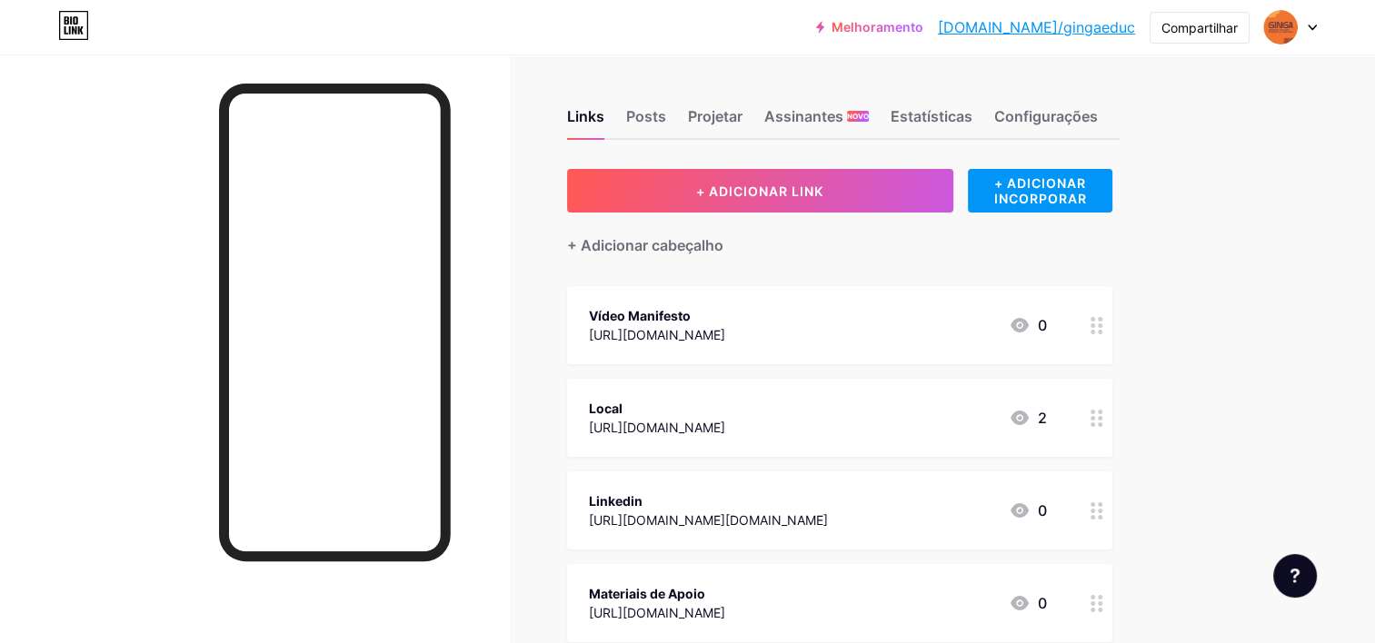
click at [1101, 334] on div at bounding box center [1097, 325] width 31 height 78
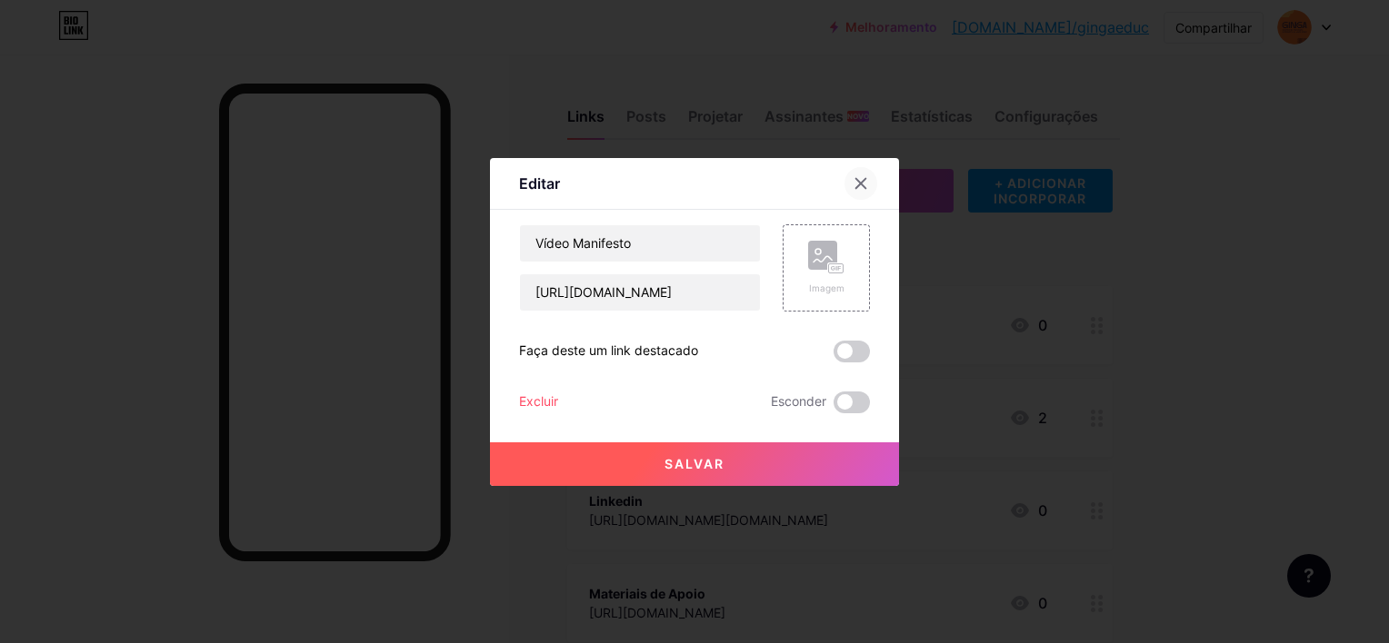
click at [862, 179] on div at bounding box center [860, 183] width 33 height 33
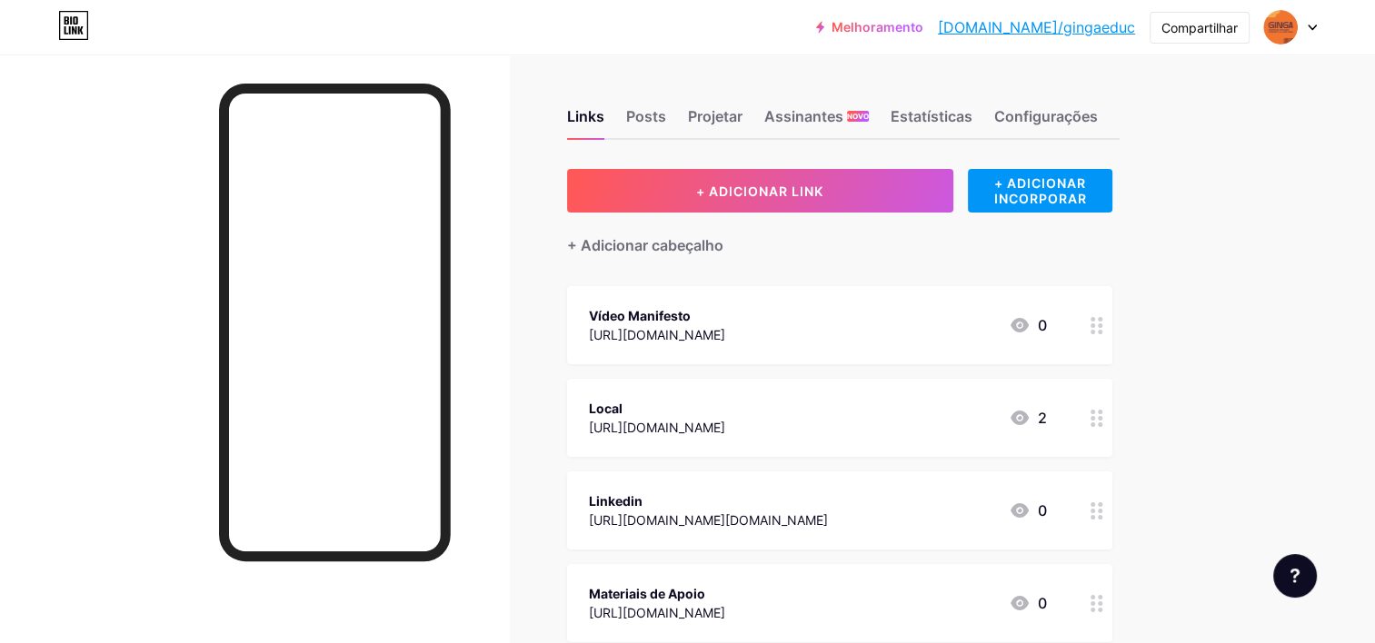
click at [1183, 273] on div "Links Posts Projetar Assinantes NOVO Estatísticas Configurações + ADICIONAR LIN…" at bounding box center [598, 455] width 1196 height 800
drag, startPoint x: 1022, startPoint y: 299, endPoint x: 1008, endPoint y: 418, distance: 119.8
click at [1008, 418] on span "Vídeo Manifesto [URL][DOMAIN_NAME] 0 Local [URL][DOMAIN_NAME] 2 Linkedin [URL][…" at bounding box center [839, 464] width 545 height 356
drag, startPoint x: 1008, startPoint y: 418, endPoint x: 1265, endPoint y: 271, distance: 296.4
click at [1265, 271] on div "Melhoramento [DOMAIN_NAME]/gingae... [DOMAIN_NAME]/gingaeduc Compartilhar Switc…" at bounding box center [687, 427] width 1375 height 854
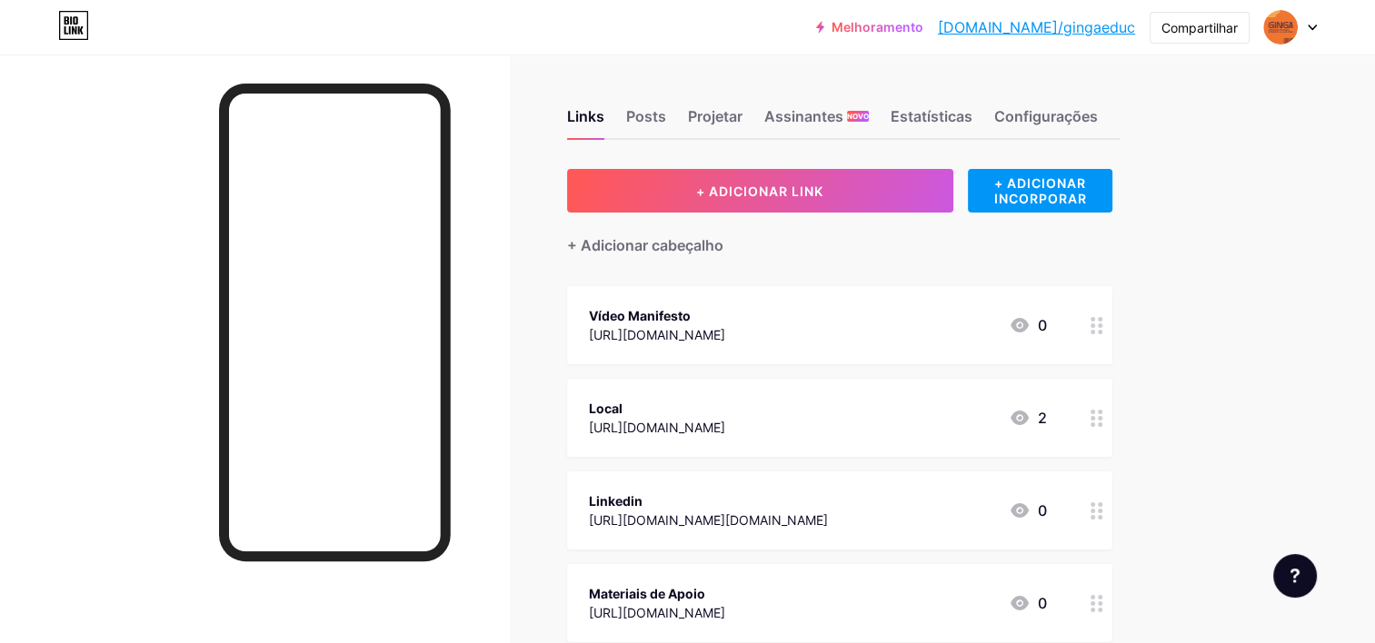
click at [1254, 273] on div "Melhoramento [DOMAIN_NAME]/gingae... [DOMAIN_NAME]/gingaeduc Compartilhar Switc…" at bounding box center [687, 427] width 1375 height 854
click at [1072, 196] on div "+ ADICIONAR INCORPORAR" at bounding box center [1040, 191] width 145 height 44
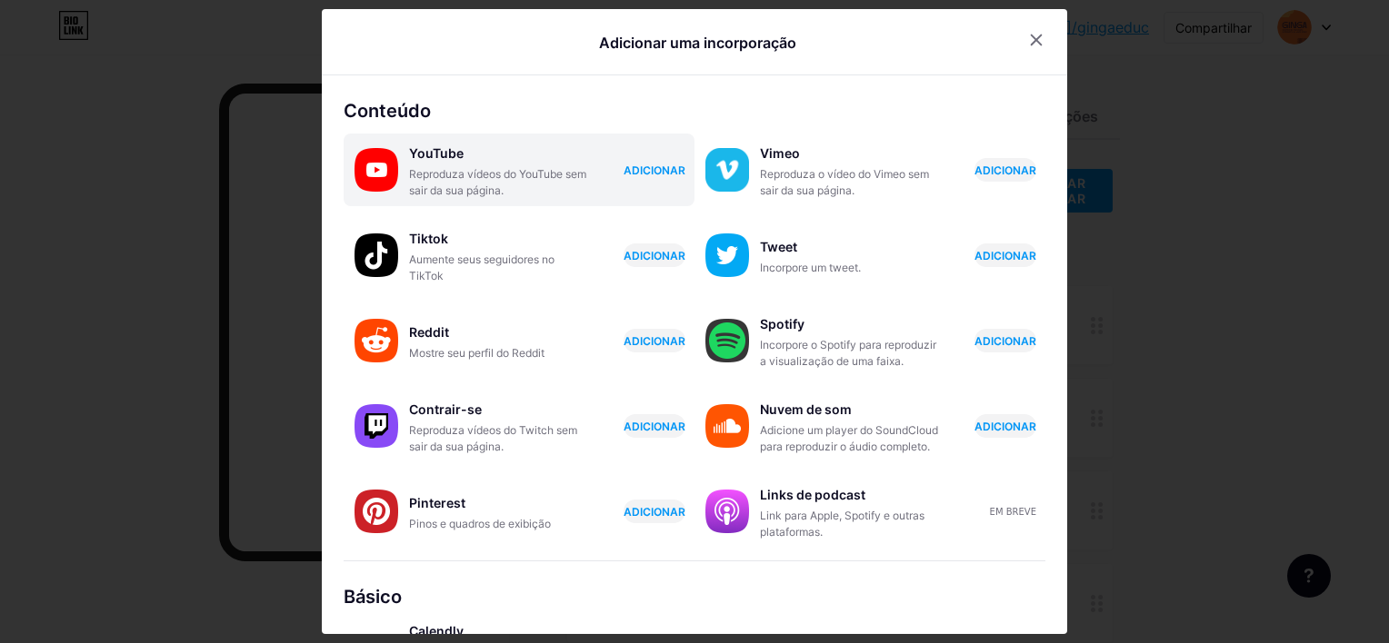
click at [643, 169] on font "ADICIONAR" at bounding box center [654, 170] width 62 height 15
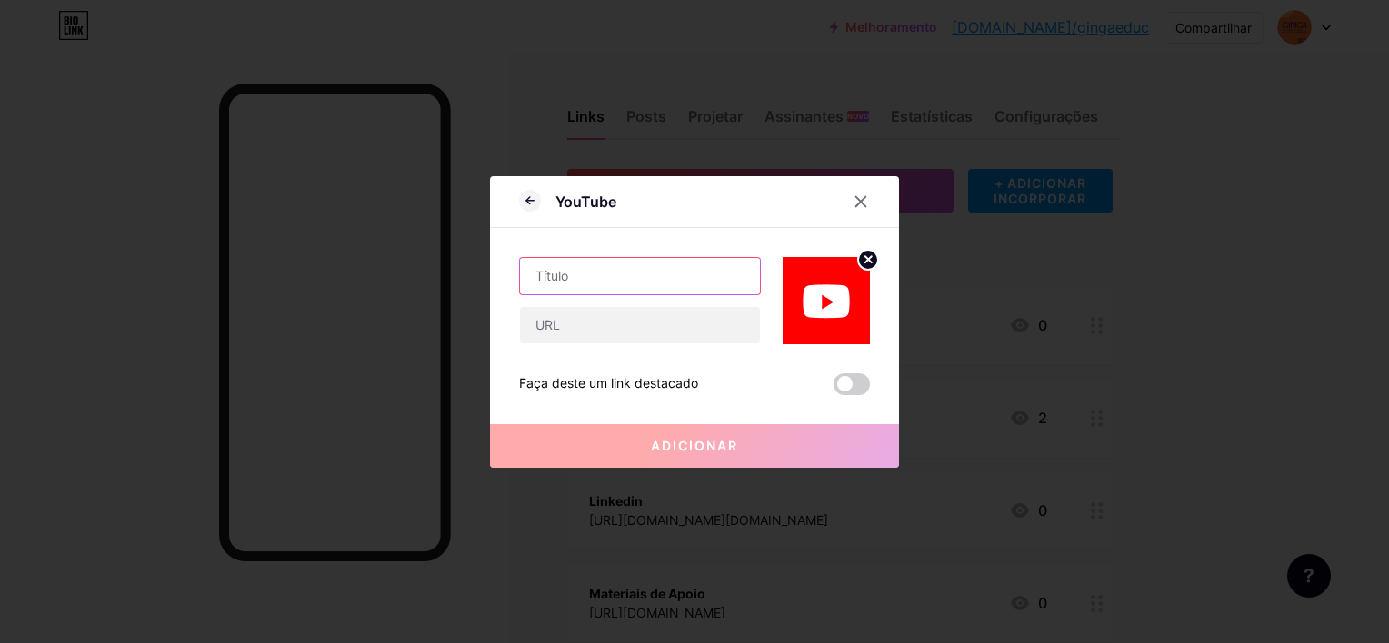
click at [653, 281] on input "text" at bounding box center [640, 276] width 240 height 36
type input "Youtube"
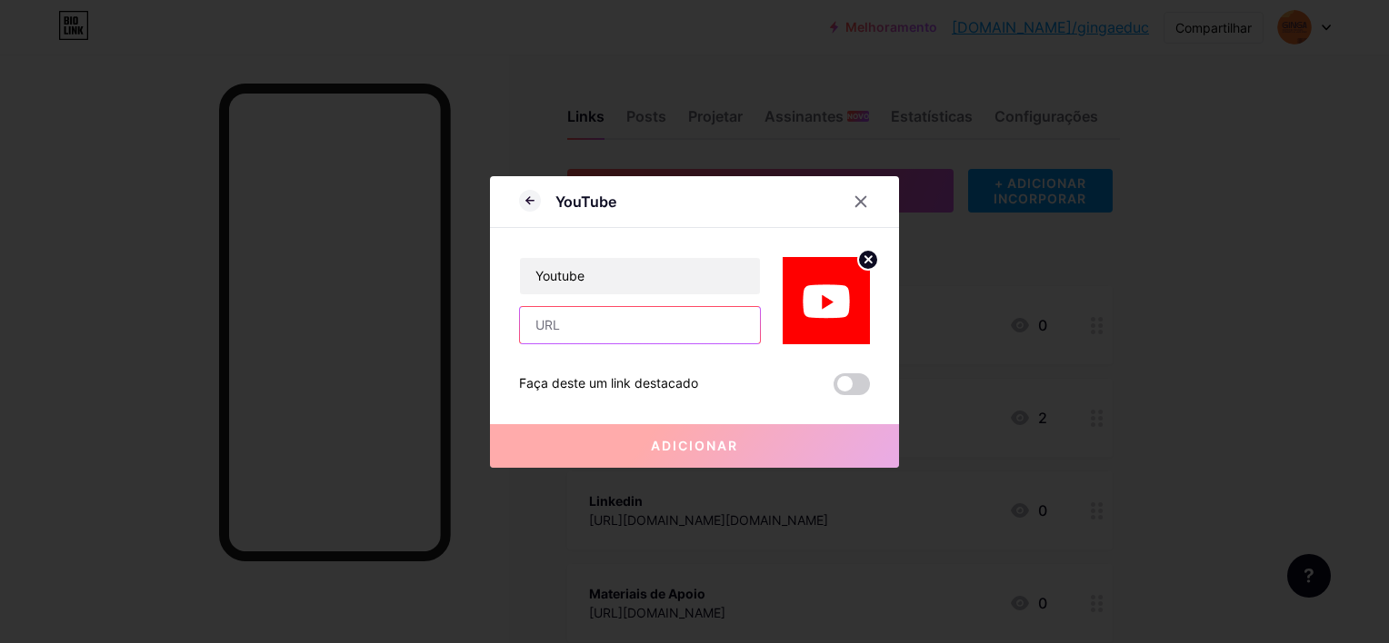
click at [601, 338] on input "text" at bounding box center [640, 325] width 240 height 36
paste input "https://www.youtube.com/@gingaeduc"
type input "https://www.youtube.com/@gingaeduc"
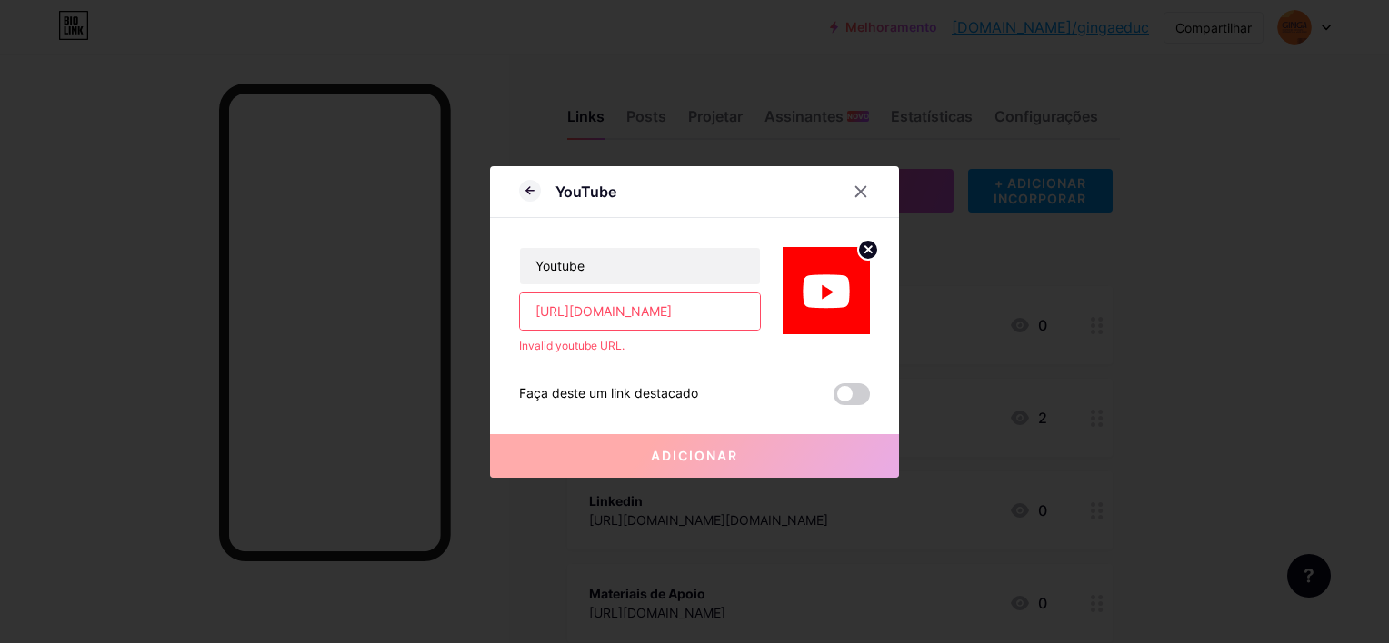
scroll to position [0, 25]
click at [745, 309] on input "https://www.youtube.com/@gingaeduc" at bounding box center [640, 312] width 240 height 36
drag, startPoint x: 745, startPoint y: 309, endPoint x: 449, endPoint y: 302, distance: 296.4
click at [449, 302] on div "YouTube Youtube https://www.youtube.com/@gingaeduc URL do youtube inválido. Faç…" at bounding box center [694, 321] width 1389 height 643
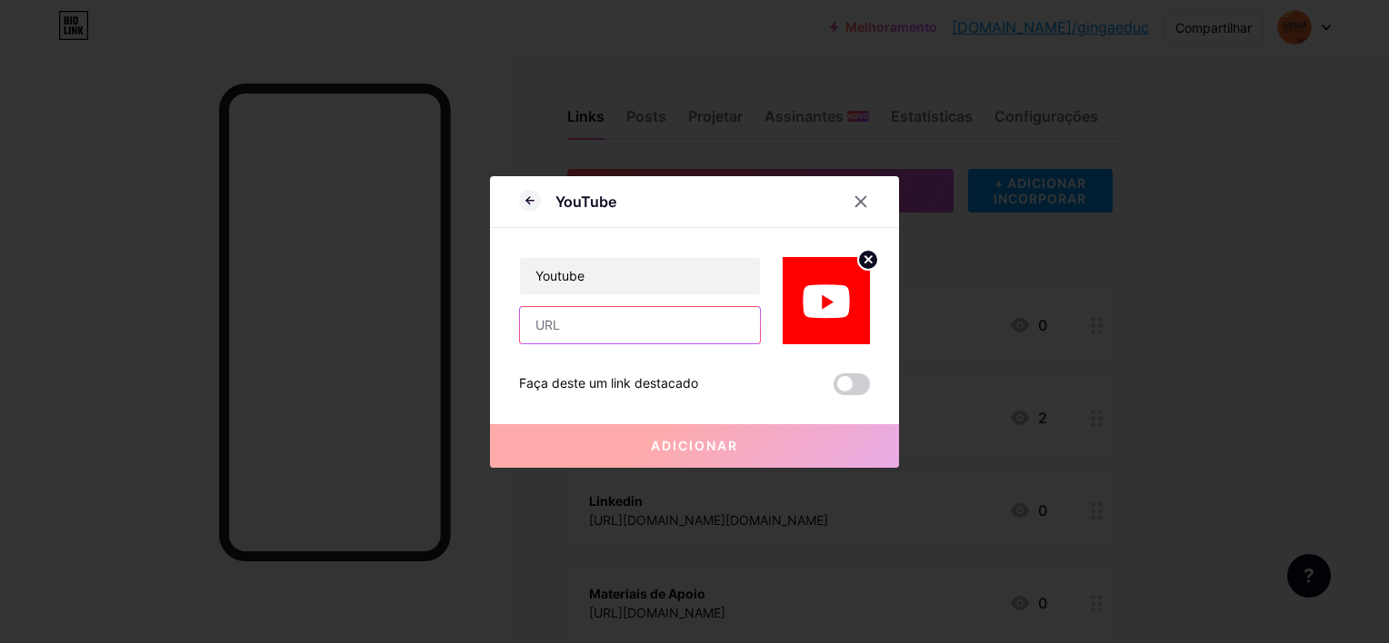
paste input "https://www.youtube.com/@gingaeduc"
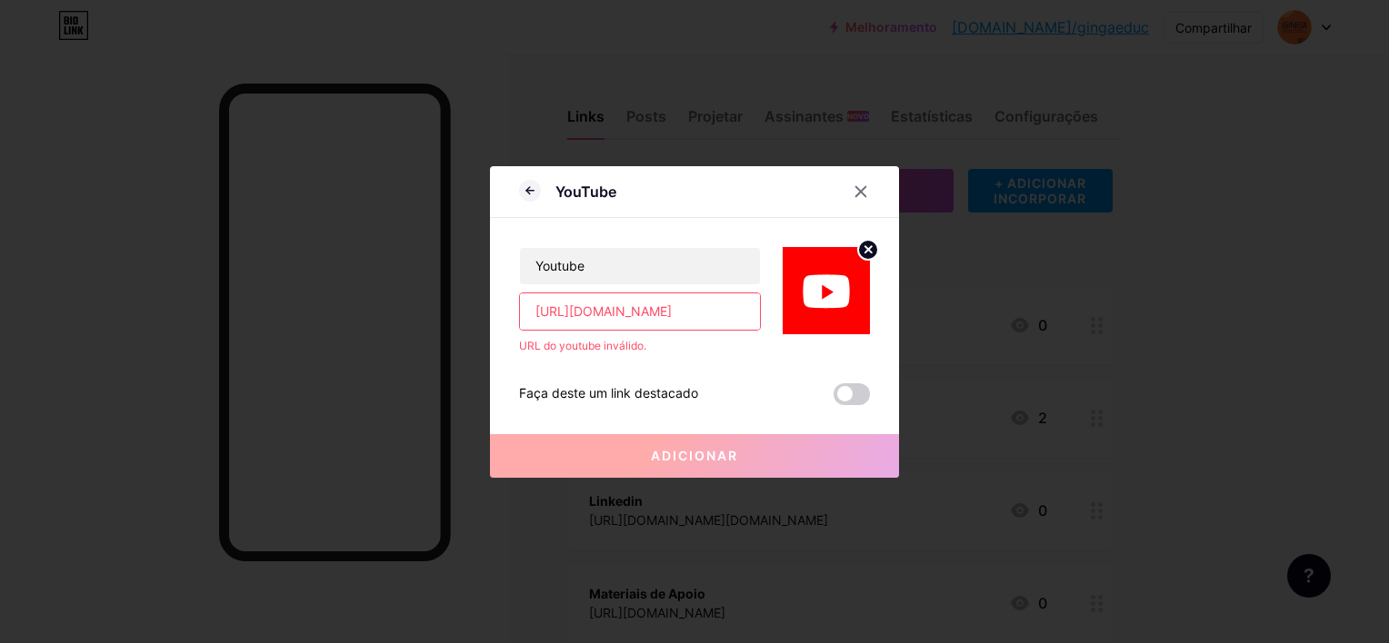
type input "https://www.youtube.com/@gingaeduc"
click at [742, 367] on div "Faça deste um link destacado Adicionar" at bounding box center [694, 379] width 351 height 51
click at [865, 251] on icon at bounding box center [868, 249] width 6 height 6
click at [520, 314] on input "https://www.youtube.com/@gingaeduc" at bounding box center [640, 312] width 240 height 36
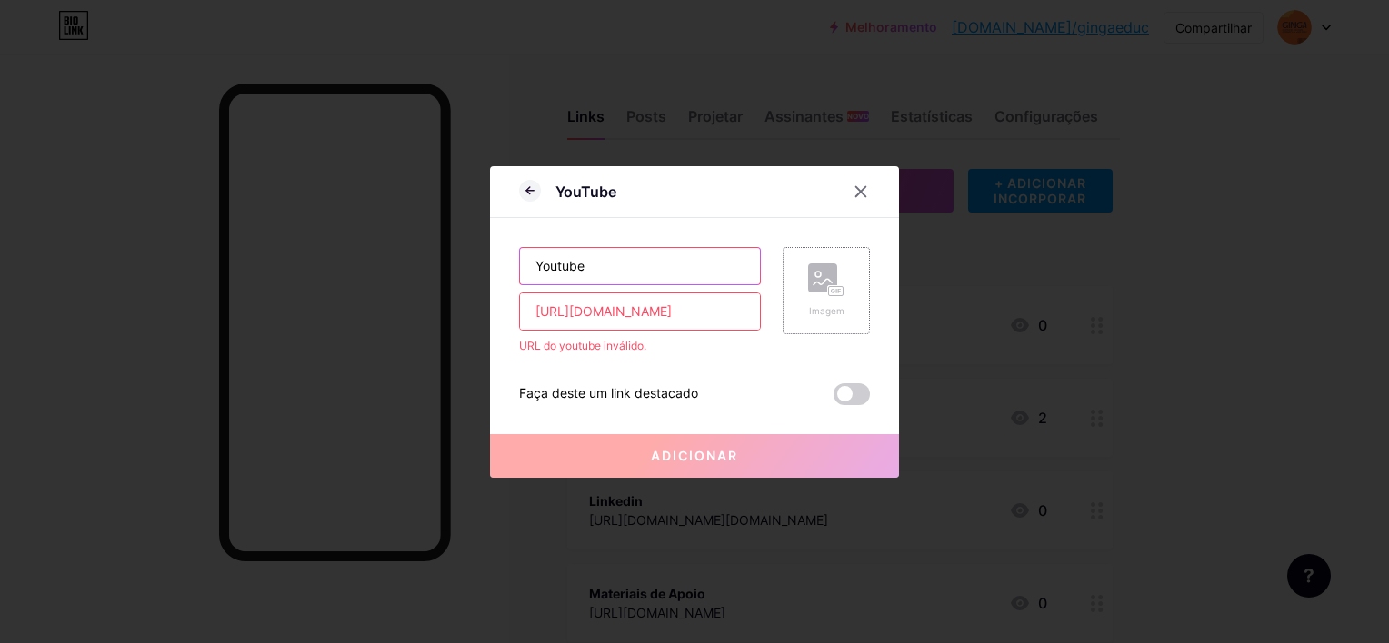
click at [575, 272] on input "Youtube" at bounding box center [640, 266] width 240 height 36
drag, startPoint x: 614, startPoint y: 262, endPoint x: 480, endPoint y: 263, distance: 134.5
click at [480, 263] on div "YouTube Youtube https://www.youtube.com/@gingaeduc URL do youtube inválido. Ima…" at bounding box center [694, 321] width 1389 height 643
paste input "https://www.youtube.com/@gingaeduc"
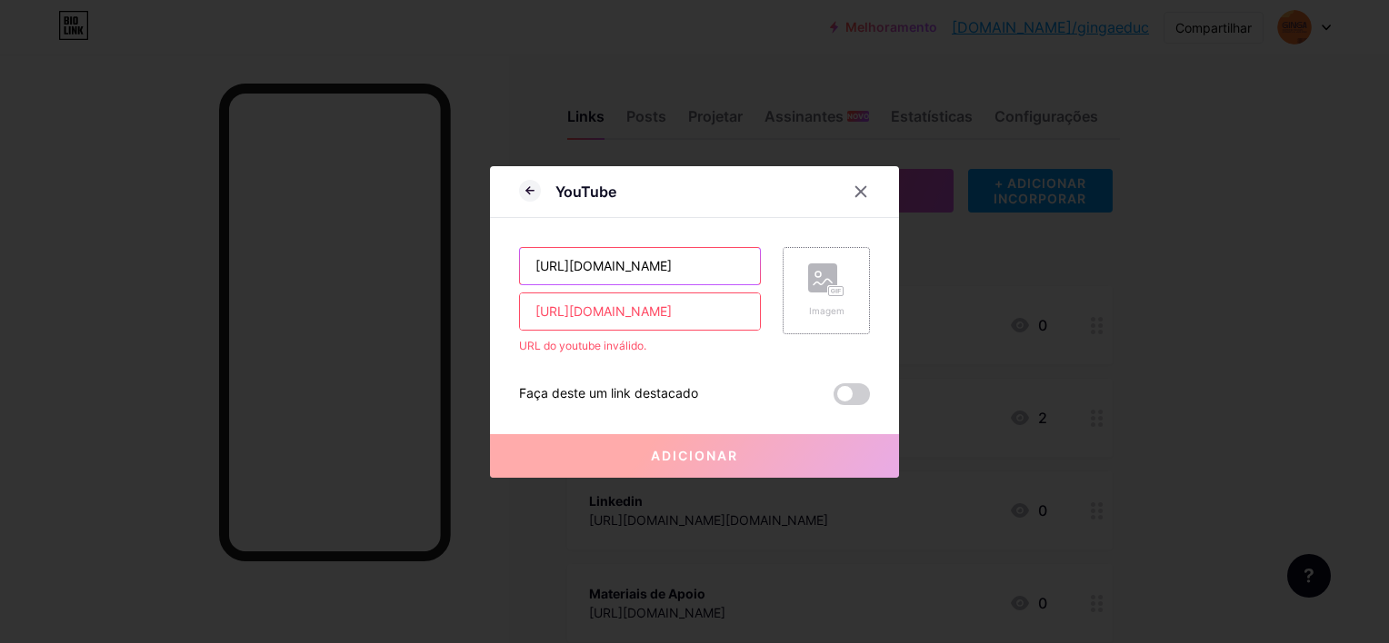
type input "https://www.youtube.com/@gingaeduc"
drag, startPoint x: 521, startPoint y: 312, endPoint x: 553, endPoint y: 312, distance: 32.7
click at [523, 312] on input "https://www.youtube.com/@gingaeduc" at bounding box center [640, 312] width 240 height 36
click at [704, 301] on input "https://www.youtube.com/@gingaeduc" at bounding box center [640, 312] width 240 height 36
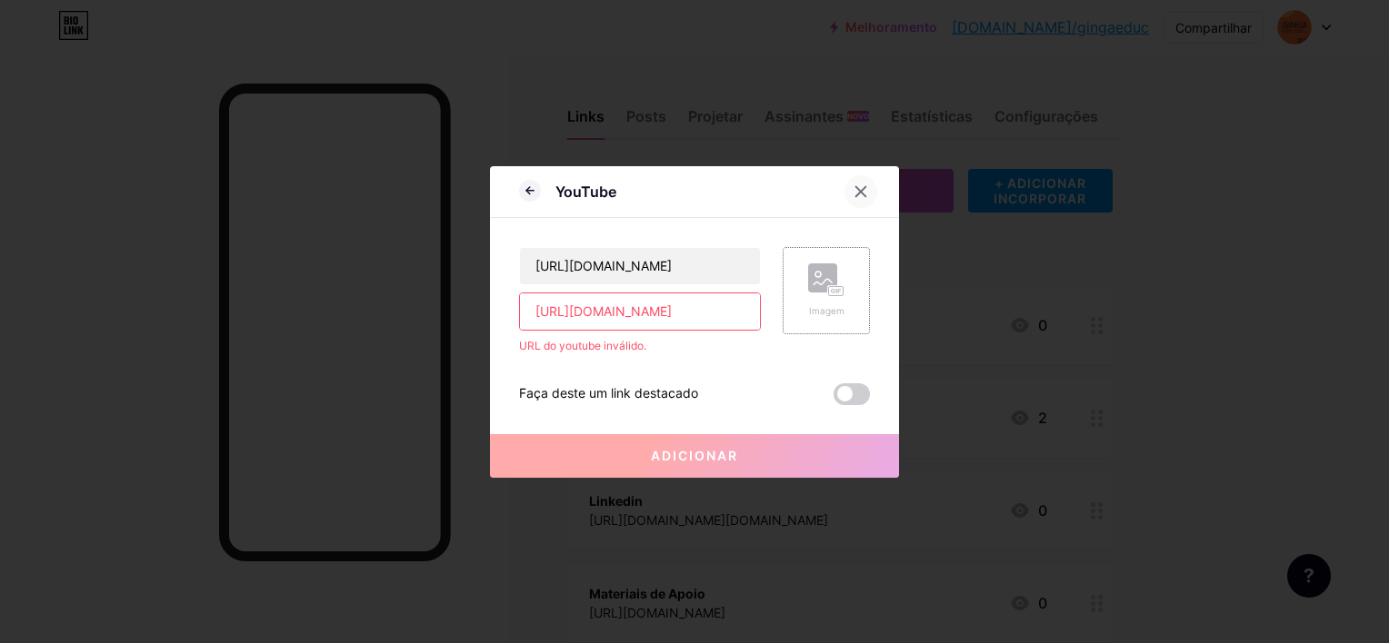
click at [853, 195] on icon at bounding box center [860, 191] width 15 height 15
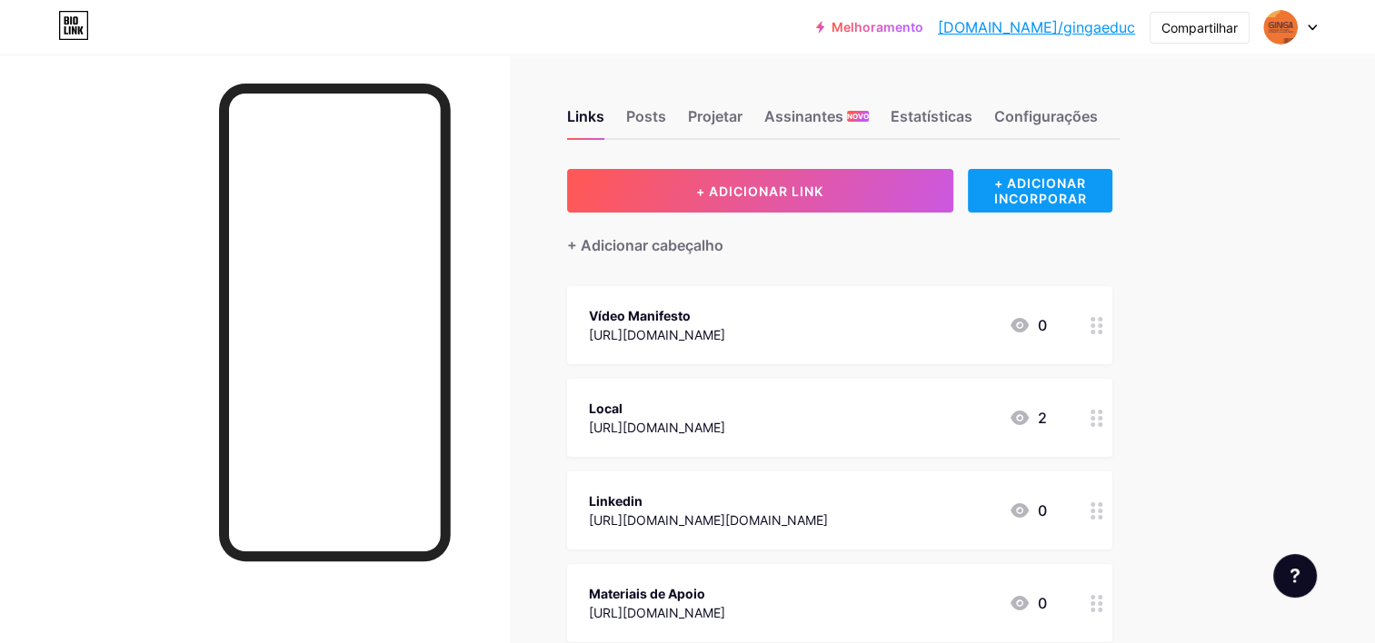
click at [1056, 185] on div "+ ADICIONAR INCORPORAR" at bounding box center [1040, 191] width 145 height 44
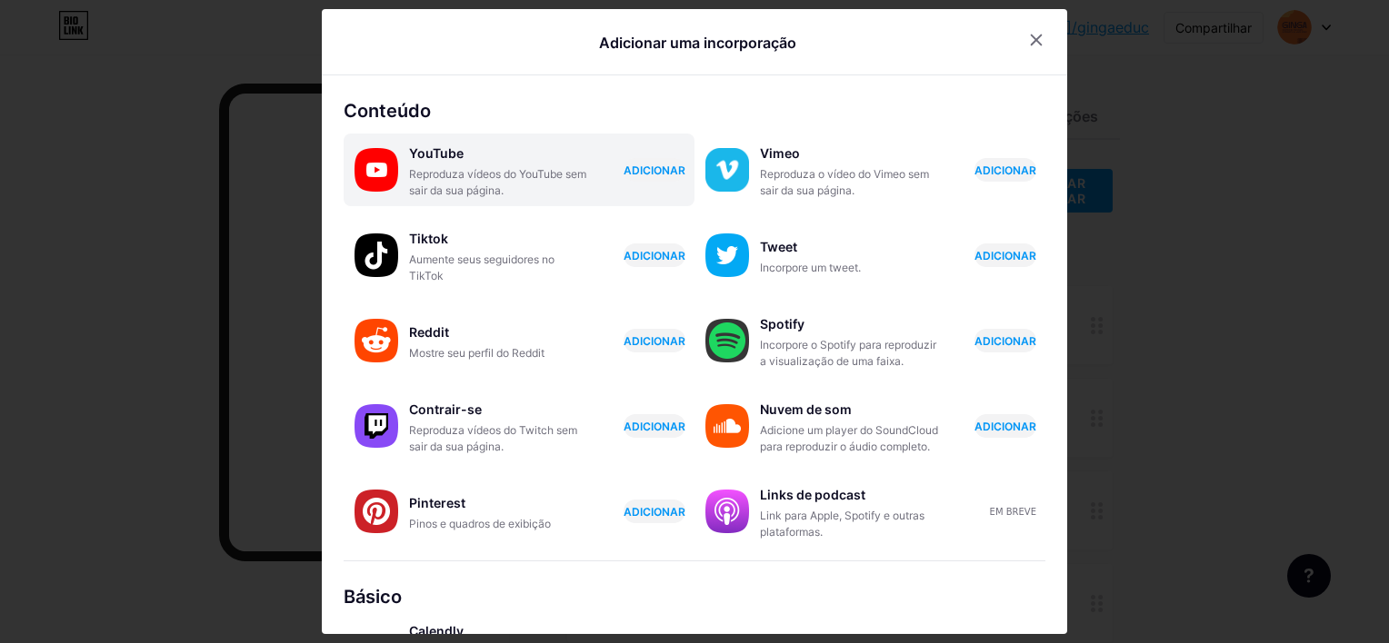
click at [437, 185] on div "Reproduza vídeos do YouTube sem sair da sua página." at bounding box center [500, 182] width 182 height 33
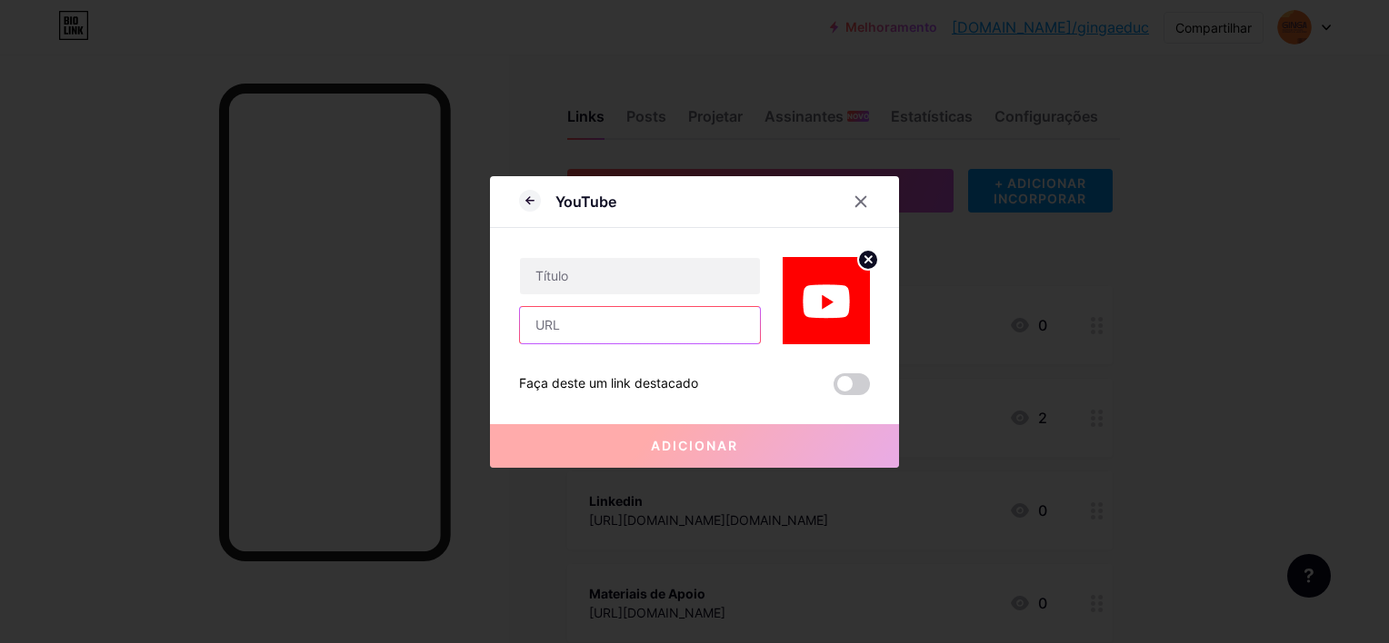
click at [588, 322] on input "text" at bounding box center [640, 325] width 240 height 36
paste input "https://www.youtube.com/@gingaeduc"
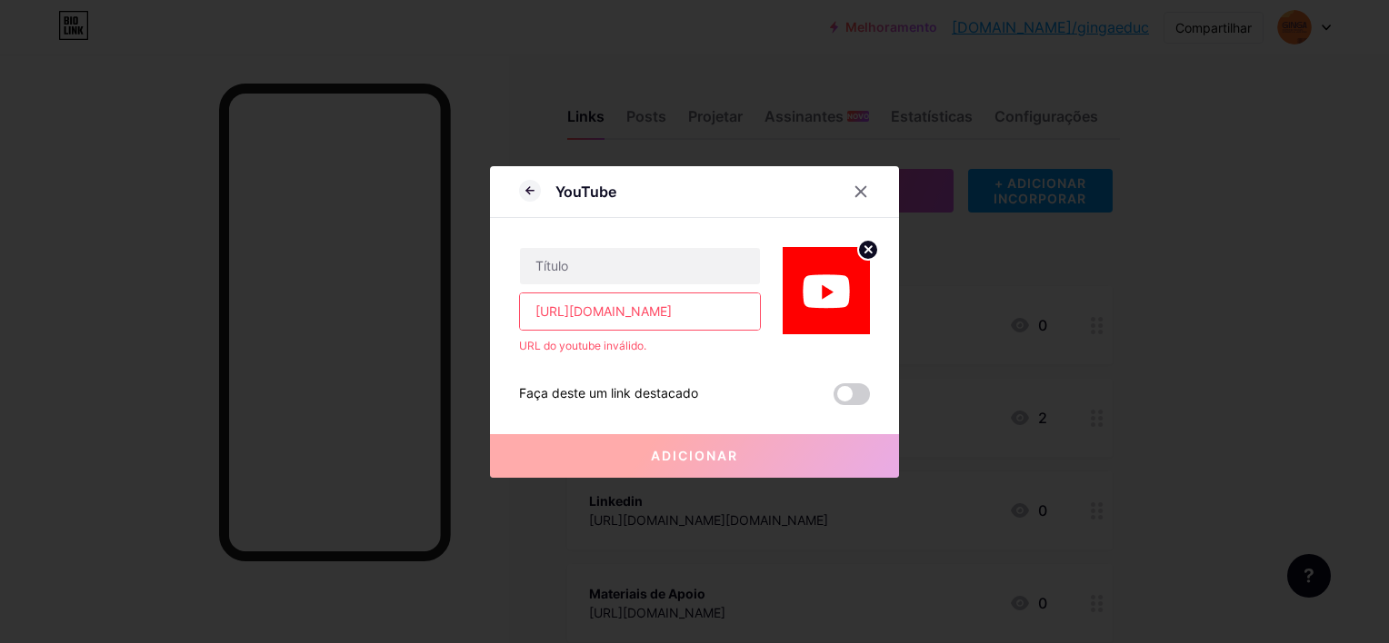
click at [712, 313] on input "https://www.youtube.com/@gingaeduc" at bounding box center [640, 312] width 240 height 36
drag, startPoint x: 742, startPoint y: 309, endPoint x: 473, endPoint y: 310, distance: 269.0
click at [473, 310] on div "YouTube https://www.youtube.com/@gingaeduc URL do youtube inválido. Faça deste …" at bounding box center [694, 321] width 1389 height 643
type input "c"
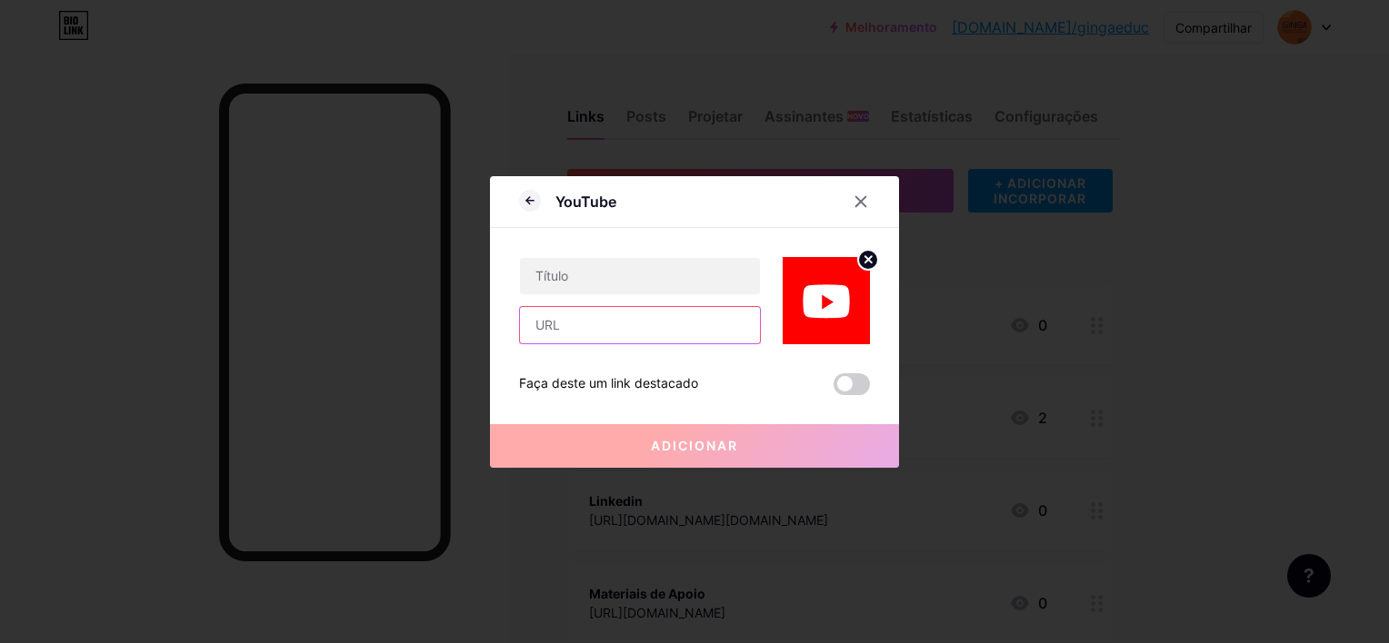
paste input "https://youtube.com/@gingaeduc?si=_t0rJTFaOLpY1YGn"
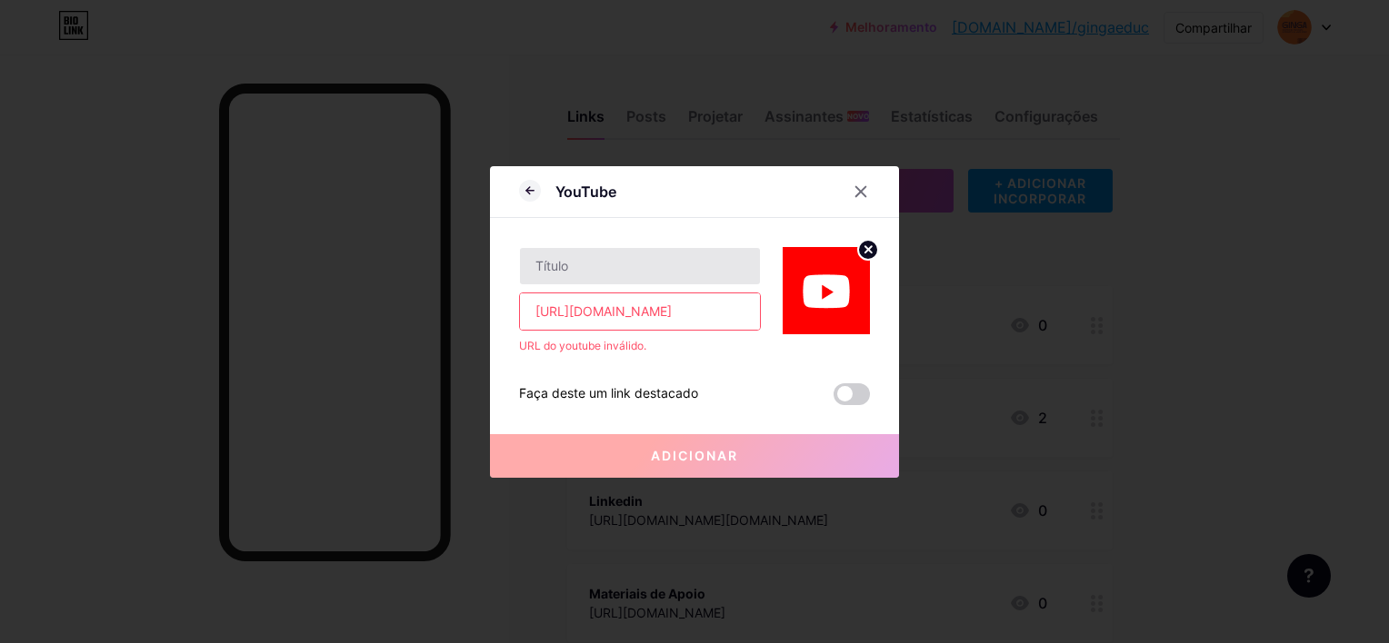
type input "https://youtube.com/@gingaeduc?si=_t0rJTFaOLpY1YGn"
click at [630, 264] on input "text" at bounding box center [640, 266] width 240 height 36
type input "You"
click at [857, 193] on icon at bounding box center [860, 191] width 15 height 15
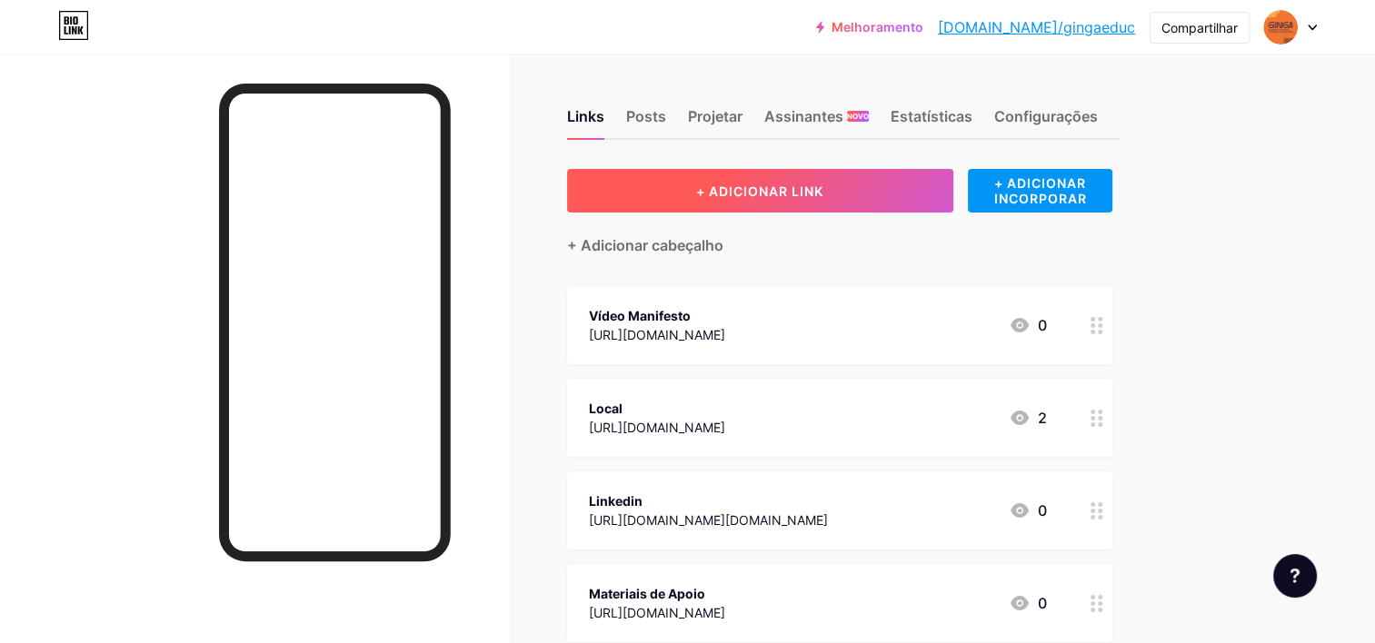
click at [752, 199] on button "+ ADICIONAR LINK" at bounding box center [760, 191] width 386 height 44
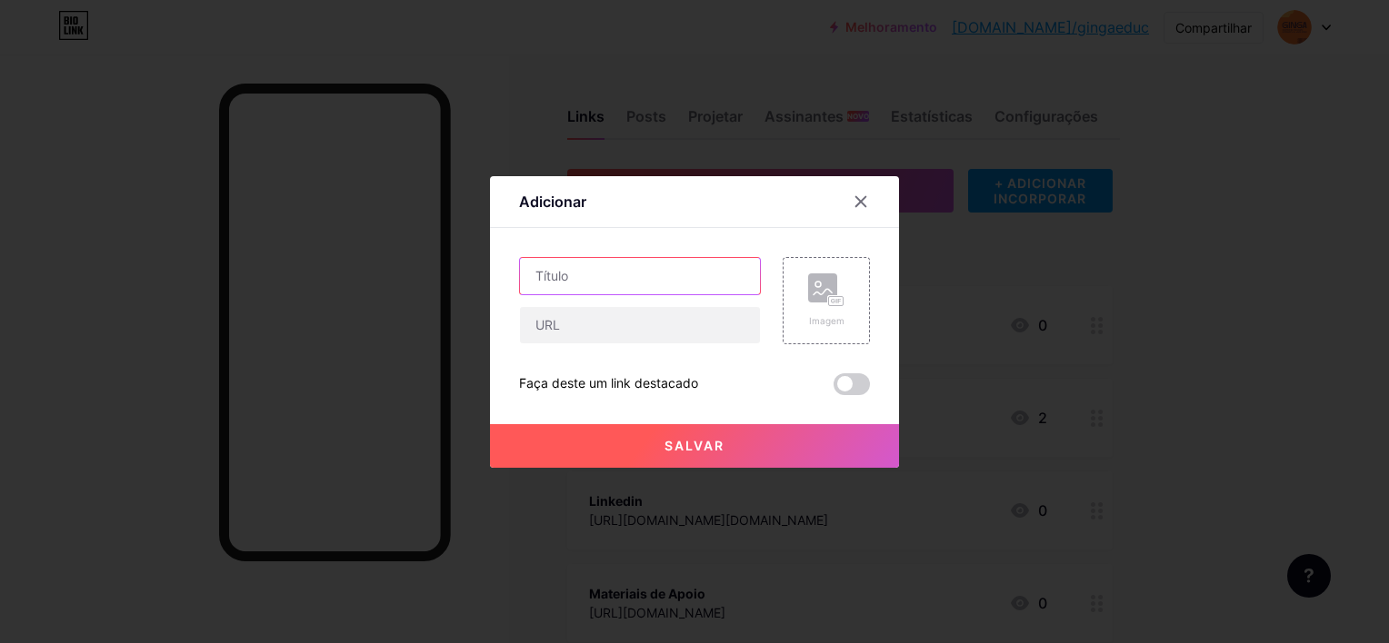
click at [642, 264] on input "text" at bounding box center [640, 276] width 240 height 36
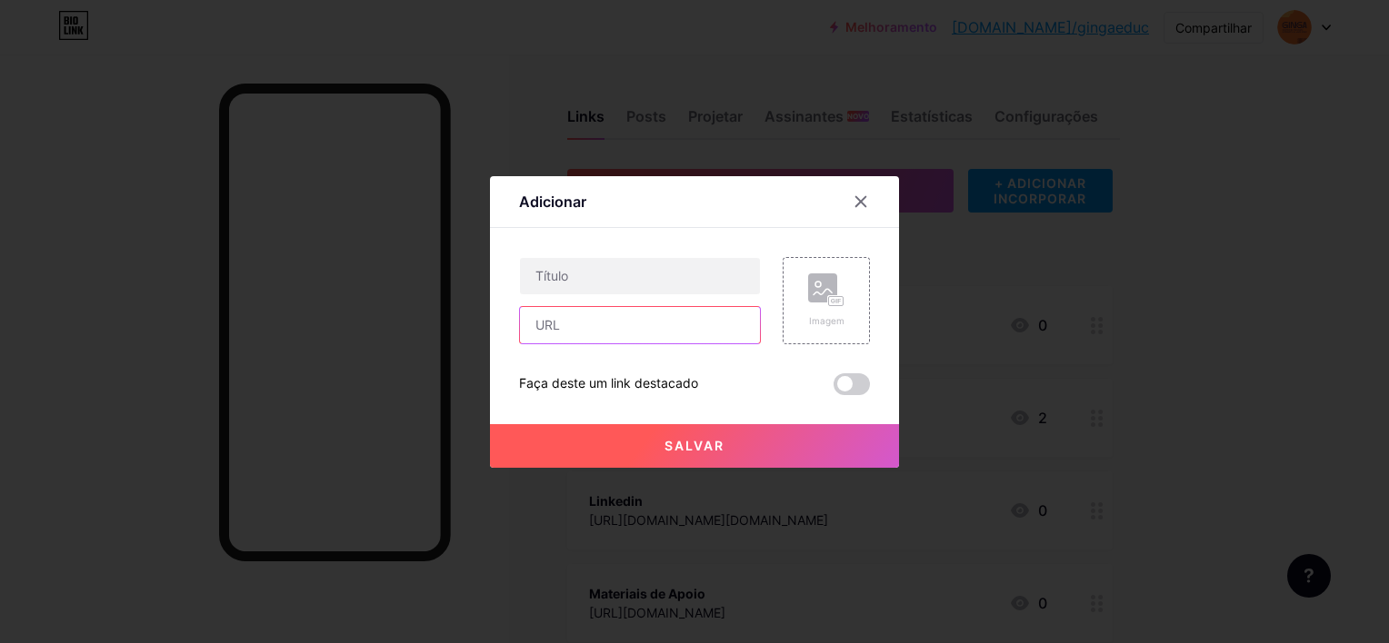
click at [629, 321] on input "text" at bounding box center [640, 325] width 240 height 36
paste input "https://youtube.com/@gingaeduc?si=_t0rJTFaOLpY1YGn"
type input "https://youtube.com/@gingaeduc?si=_t0rJTFaOLpY1YGn"
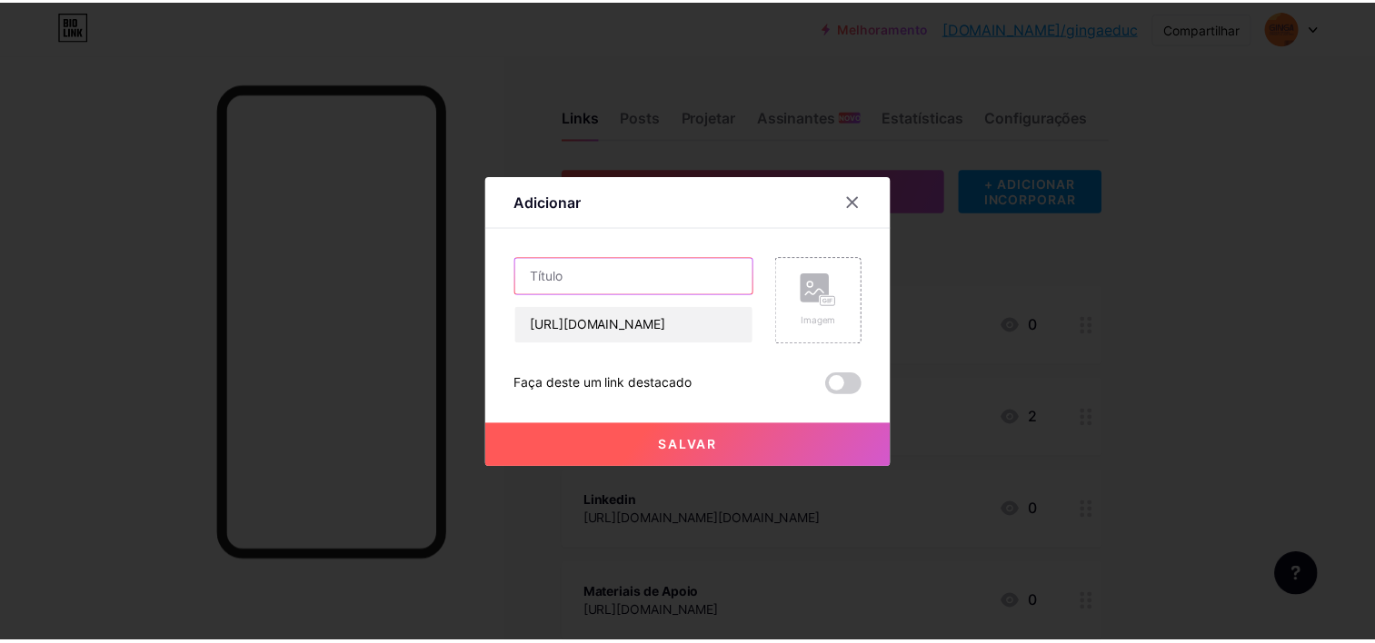
scroll to position [0, 0]
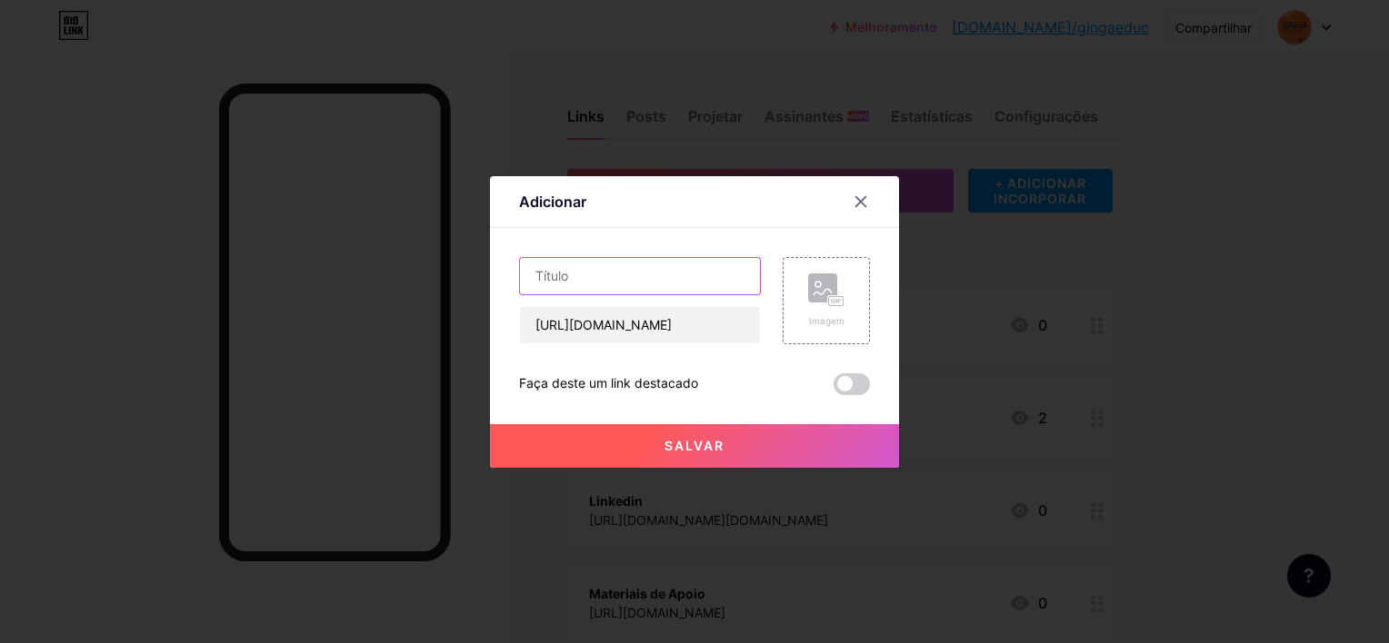
click at [644, 276] on input "text" at bounding box center [640, 276] width 240 height 36
click at [536, 276] on input "Uoutube" at bounding box center [640, 276] width 240 height 36
type input "Youtube"
click at [731, 446] on button "Salvar" at bounding box center [694, 446] width 409 height 44
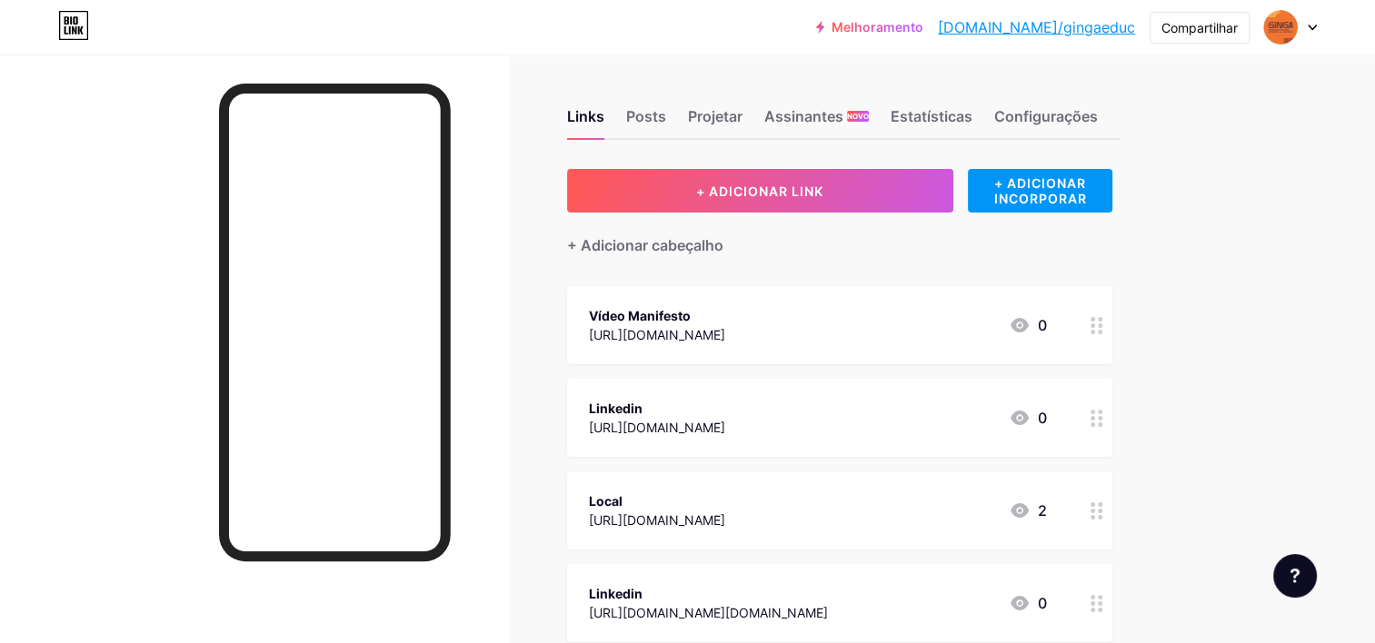
click at [1233, 429] on div "Melhoramento bio.link/gingae... bio.link/gingaeduc Compartilhar Switch accounts…" at bounding box center [687, 473] width 1375 height 947
click at [1096, 327] on icon at bounding box center [1097, 325] width 13 height 17
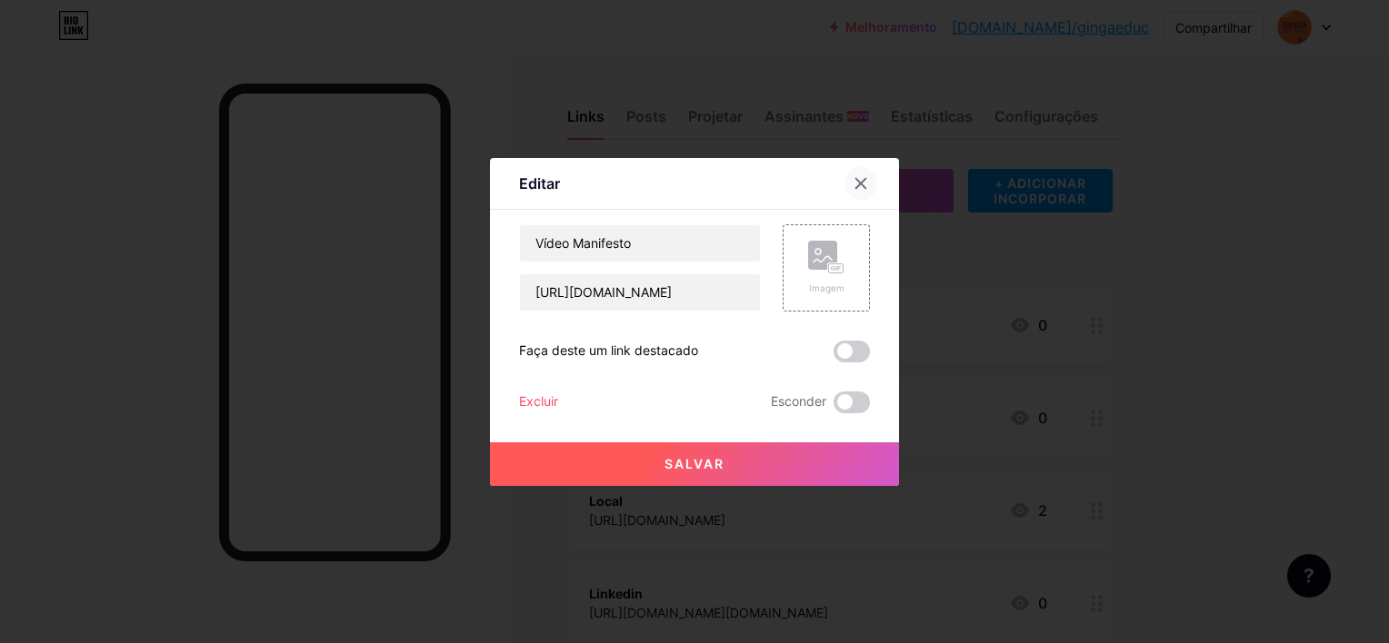
click at [853, 182] on icon at bounding box center [860, 183] width 15 height 15
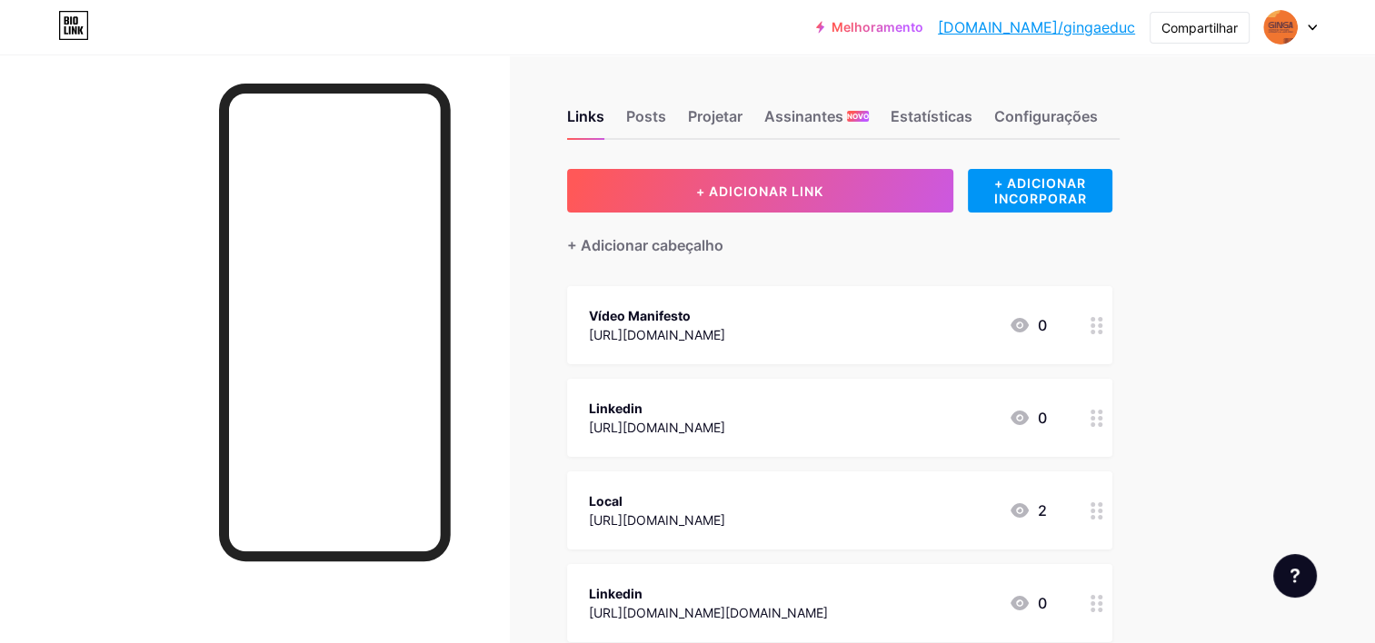
drag, startPoint x: 580, startPoint y: 294, endPoint x: 632, endPoint y: 459, distance: 172.5
click at [632, 459] on span "Vídeo Manifesto https://gingaeduc.com.br/v%C3%ADdeo-manifesto 0 Linkedin https:…" at bounding box center [839, 510] width 545 height 449
click at [1194, 520] on div "Links Posts Projetar Assinantes NOVO Estatísticas Configurações + ADICIONAR LIN…" at bounding box center [598, 501] width 1196 height 892
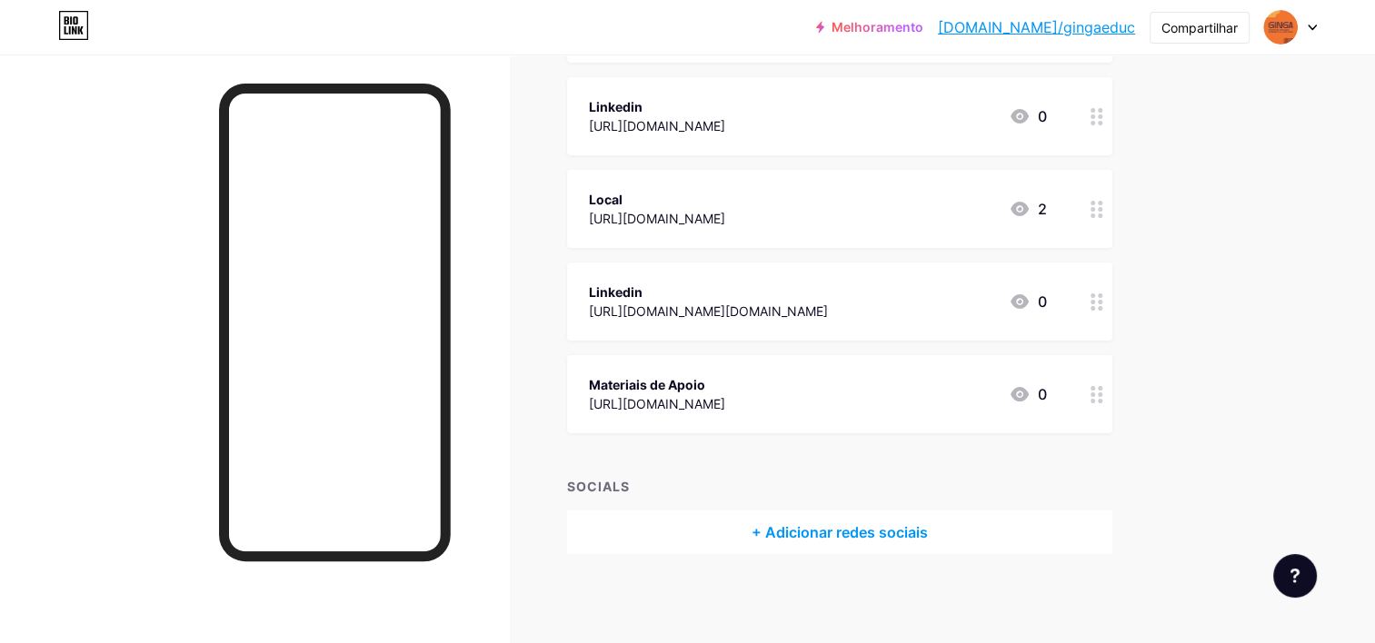
click at [661, 302] on div "[URL][DOMAIN_NAME][DOMAIN_NAME]" at bounding box center [708, 311] width 239 height 19
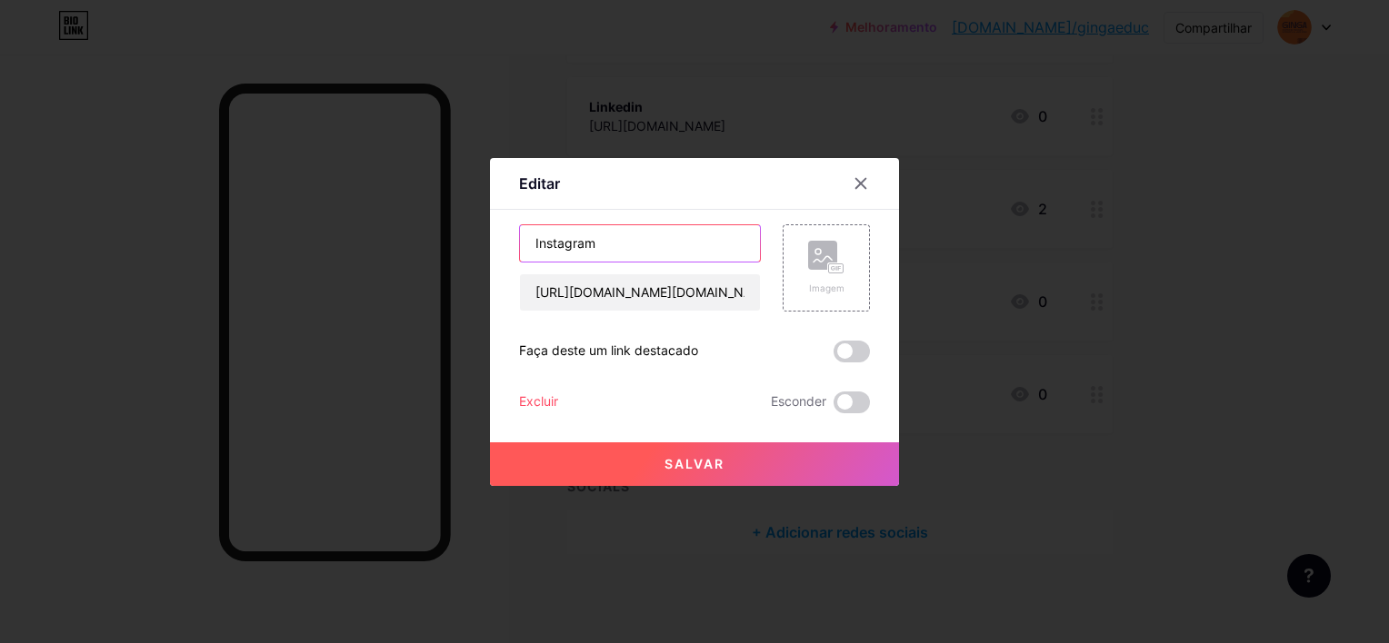
click at [607, 251] on input "Instagram" at bounding box center [640, 243] width 240 height 36
click at [707, 460] on span "Salvar" at bounding box center [694, 463] width 60 height 15
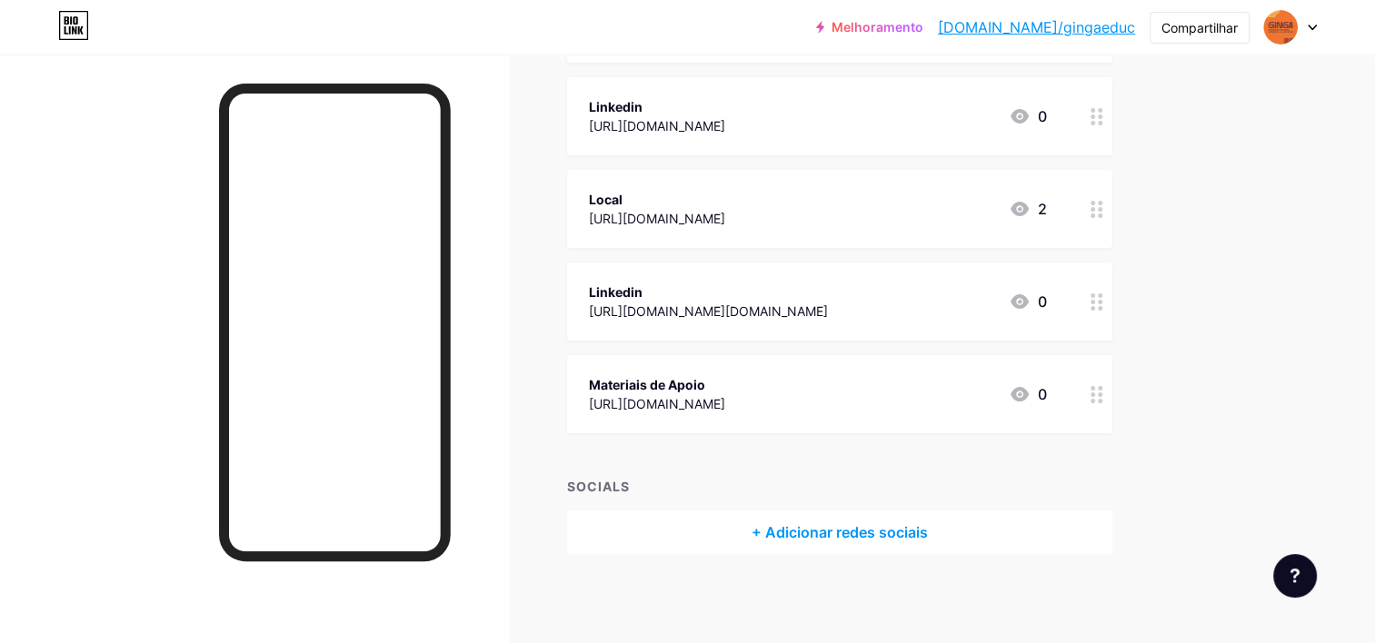
click at [1171, 404] on div "Links Posts Projetar Assinantes NOVO Estatísticas Configurações + ADICIONAR LIN…" at bounding box center [598, 199] width 1196 height 892
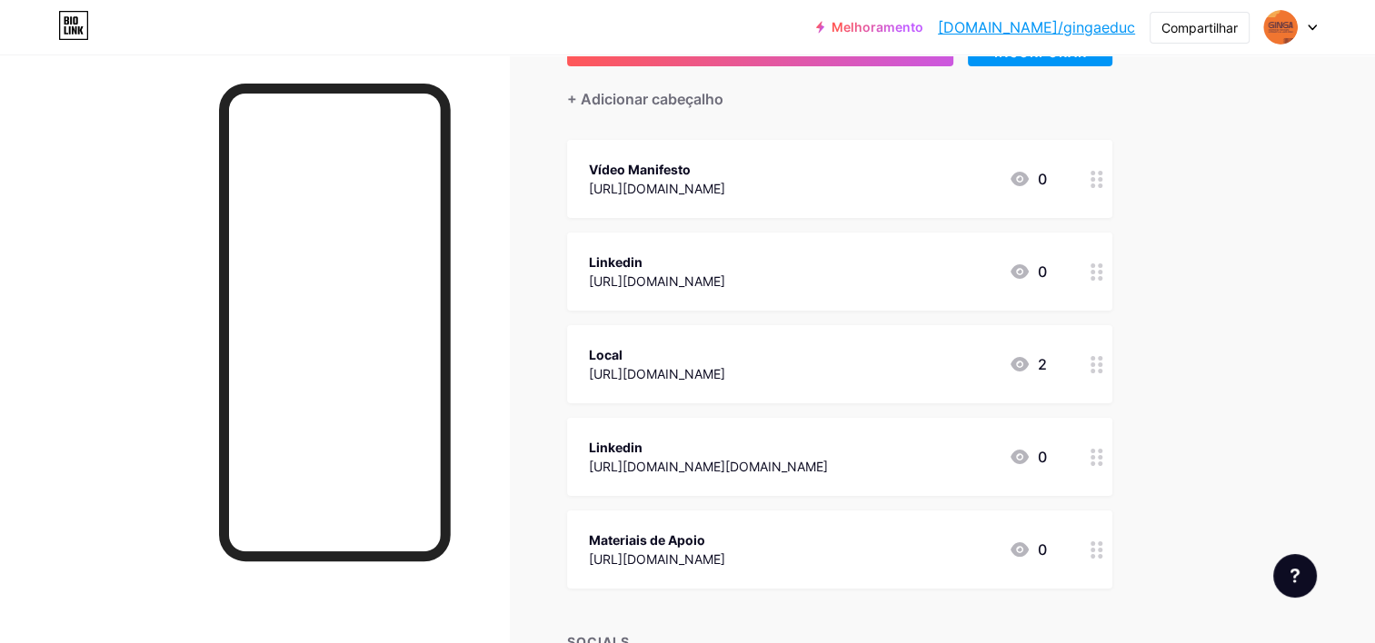
scroll to position [0, 0]
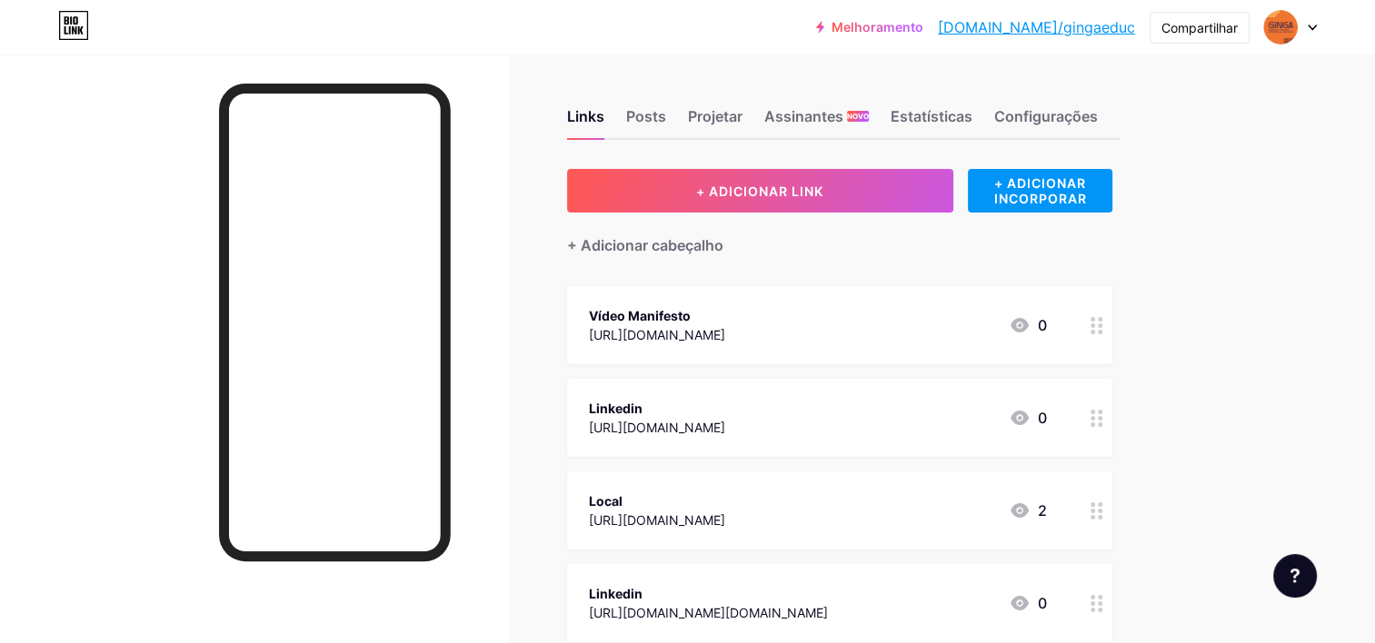
click at [1160, 312] on div "Links Posts Projetar Assinantes NOVO Estatísticas Configurações + ADICIONAR LIN…" at bounding box center [598, 501] width 1196 height 892
click at [1156, 320] on div "Links Posts Projetar Assinantes NOVO Estatísticas Configurações + ADICIONAR LIN…" at bounding box center [598, 501] width 1196 height 892
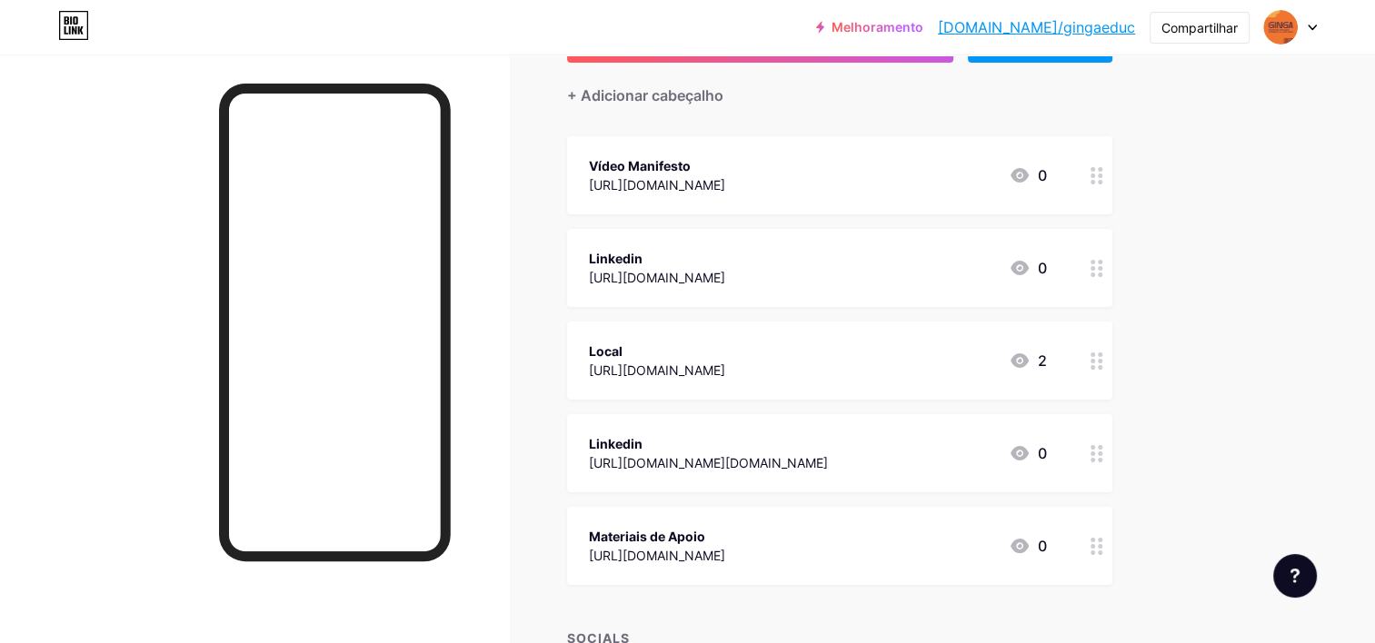
scroll to position [182, 0]
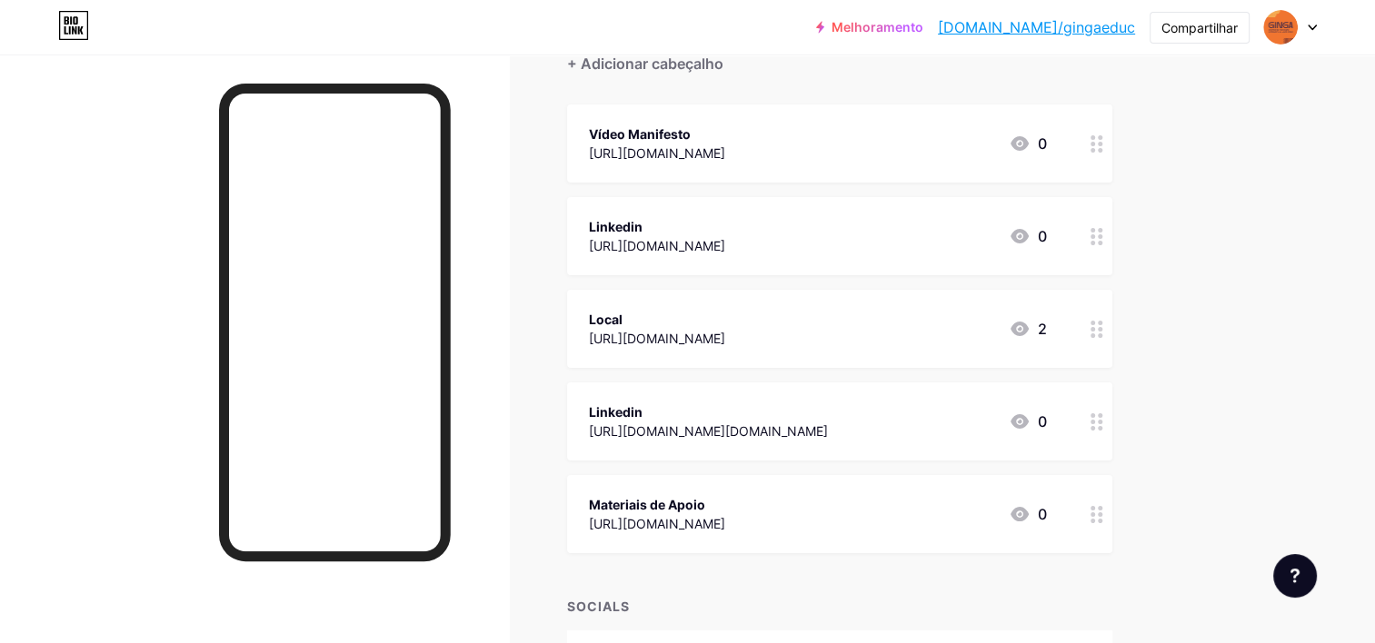
click at [1156, 320] on div "Links Posts Projetar Assinantes NOVO Estatísticas Configurações + ADICIONAR LIN…" at bounding box center [598, 319] width 1196 height 892
click at [1214, 288] on div "Melhoramento bio.link/gingae... bio.link/gingaeduc Compartilhar Switch accounts…" at bounding box center [687, 291] width 1375 height 947
